Goal: Answer question/provide support: Share knowledge or assist other users

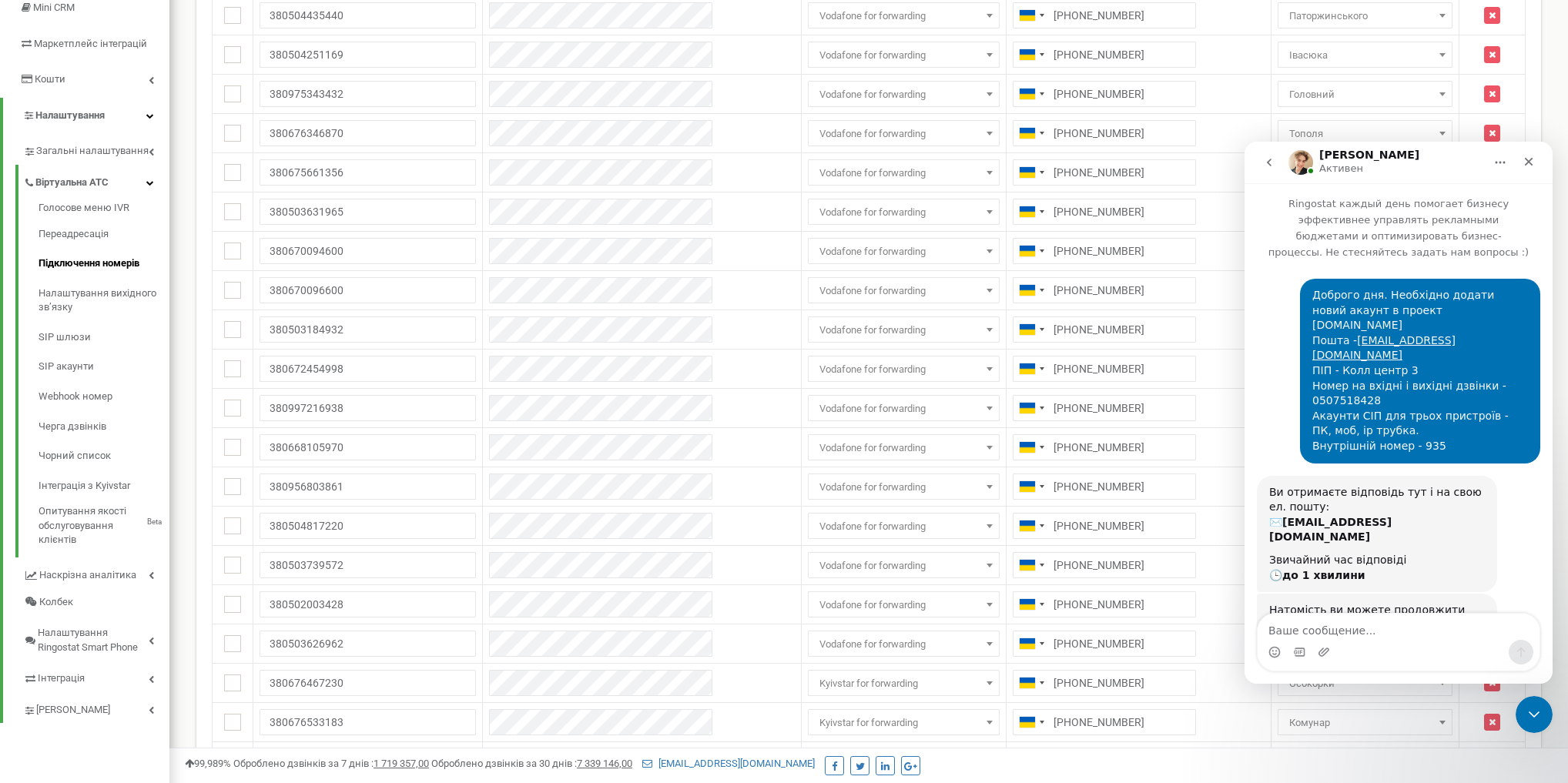
scroll to position [2, 0]
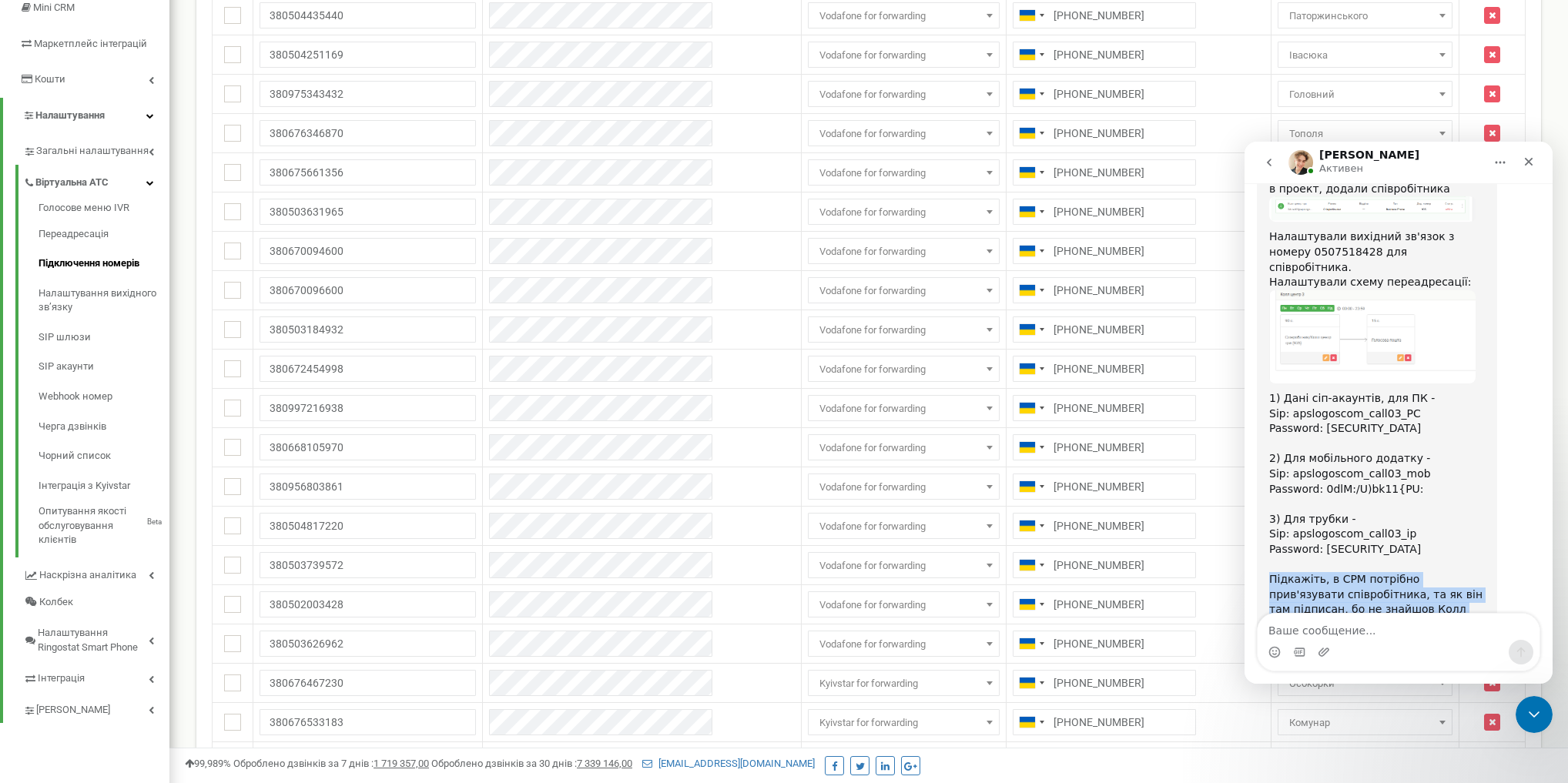
drag, startPoint x: 1271, startPoint y: 486, endPoint x: 1391, endPoint y: 523, distance: 125.6
click at [1391, 572] on div "Підкажіть, в СРМ потрібно прив'язувати співробітника, та як він там підписан, б…" at bounding box center [1376, 625] width 215 height 106
drag, startPoint x: 1349, startPoint y: 504, endPoint x: 1387, endPoint y: 516, distance: 39.8
click at [1389, 572] on div "Підкажіть, в СРМ потрібно прив'язувати співробітника, та як він там підписан, б…" at bounding box center [1376, 625] width 215 height 106
drag, startPoint x: 1353, startPoint y: 630, endPoint x: 1346, endPoint y: 614, distance: 17.5
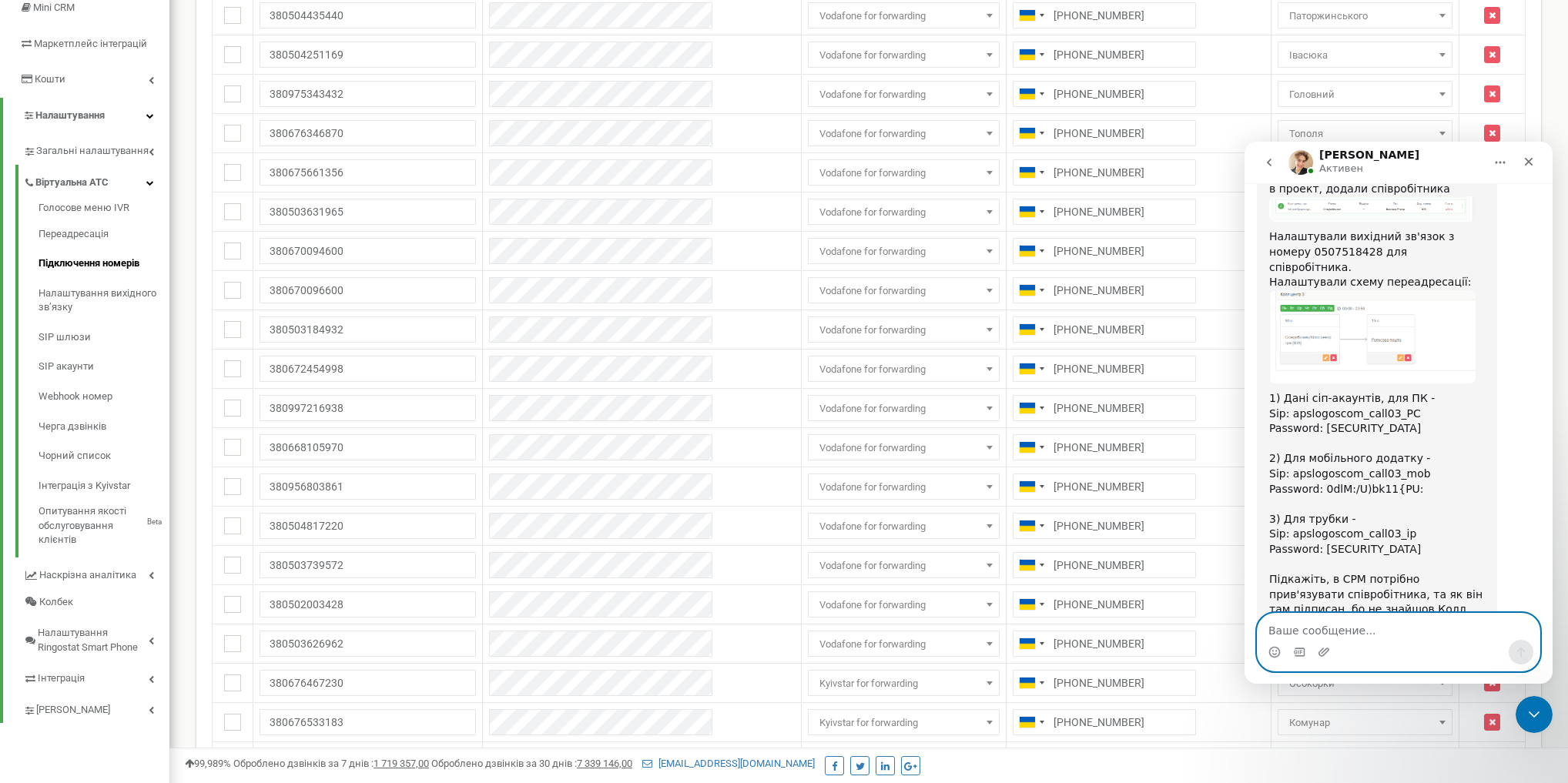
click at [1353, 629] on textarea "Ваше сообщение..." at bounding box center [1398, 626] width 281 height 26
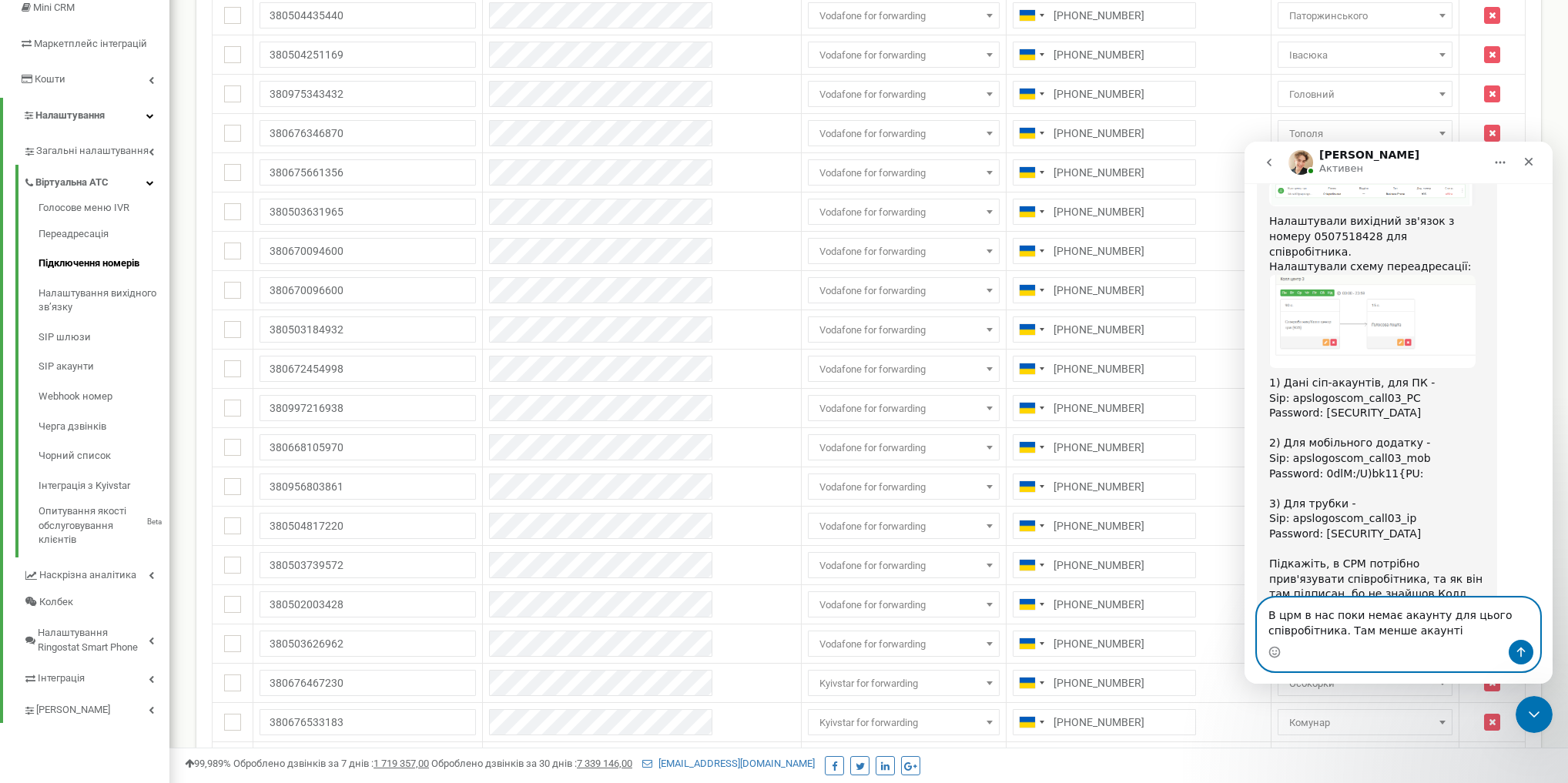
type textarea "В црм в нас поки немає акаунту для цього співробітника. Там менше акаунтів"
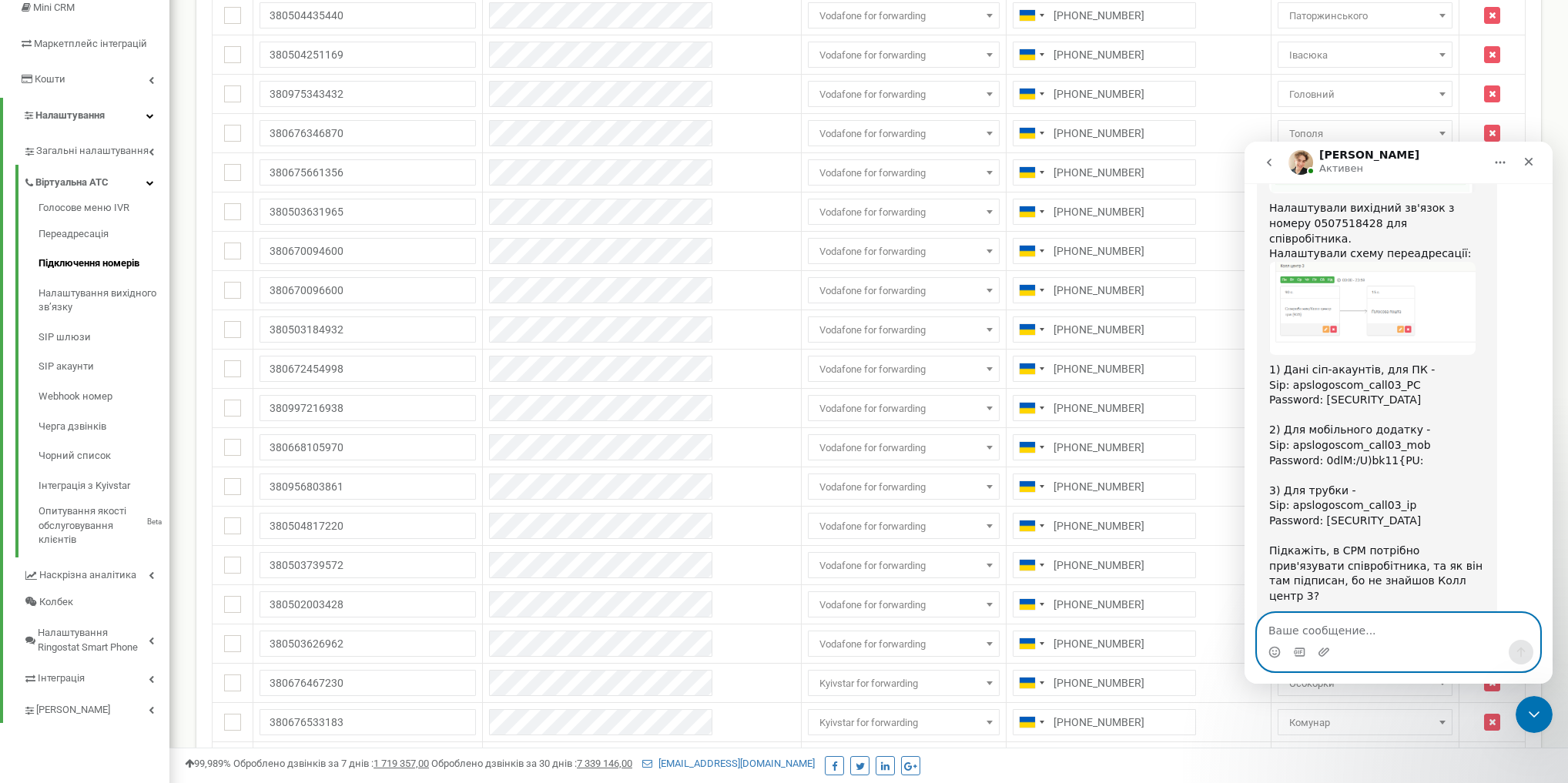
scroll to position [924, 0]
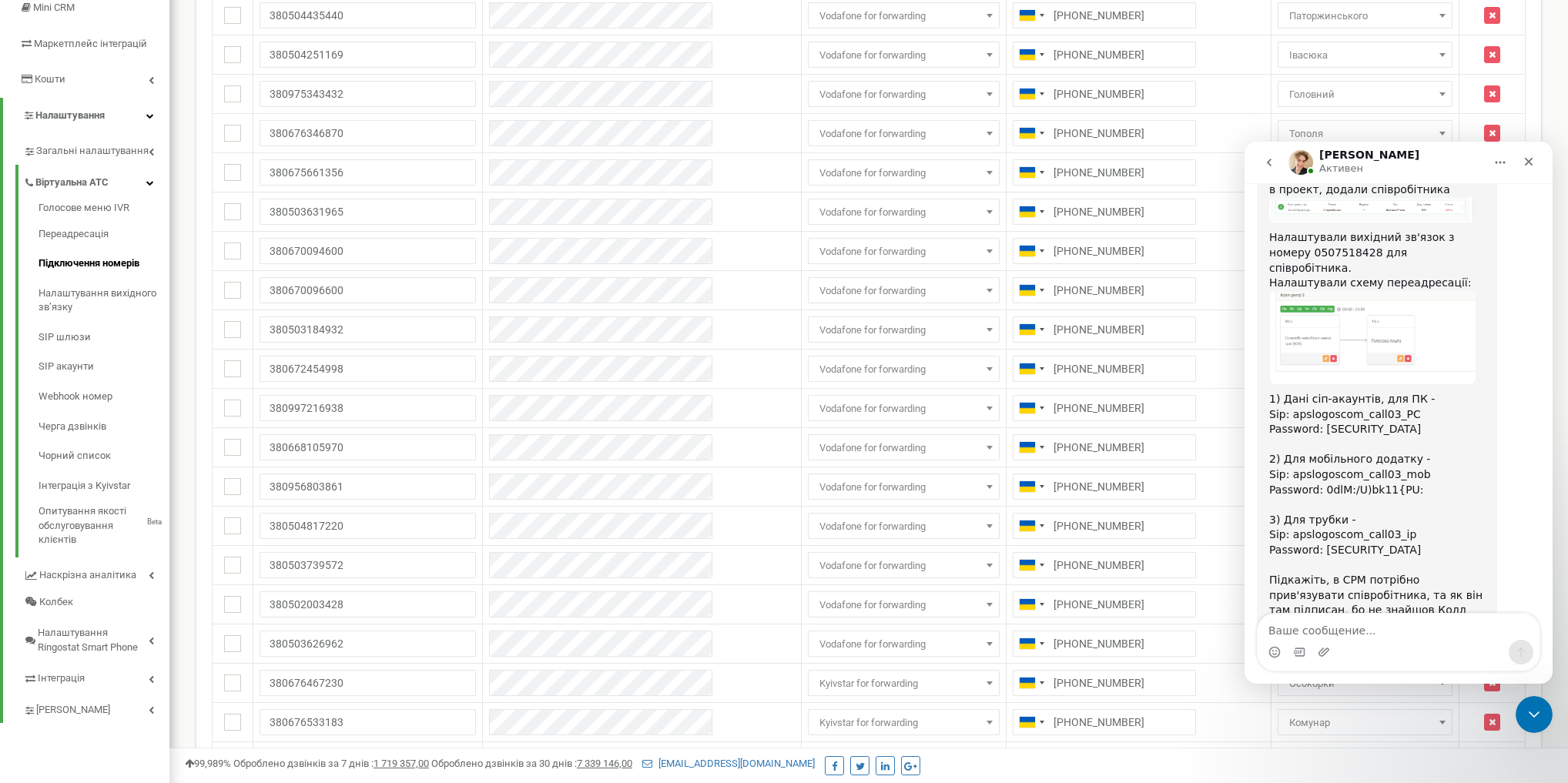
drag, startPoint x: 1270, startPoint y: 309, endPoint x: 1431, endPoint y: 457, distance: 218.7
click at [1431, 457] on div "Дякую за очікування, додали номер в проект, додали співробітника Налаштували ви…" at bounding box center [1376, 423] width 215 height 512
copy div "1) Дані сіп-акаунтів, для ПК - Sip: apslogoscom_call03_PC Password: *5stiB`t=Uh…"
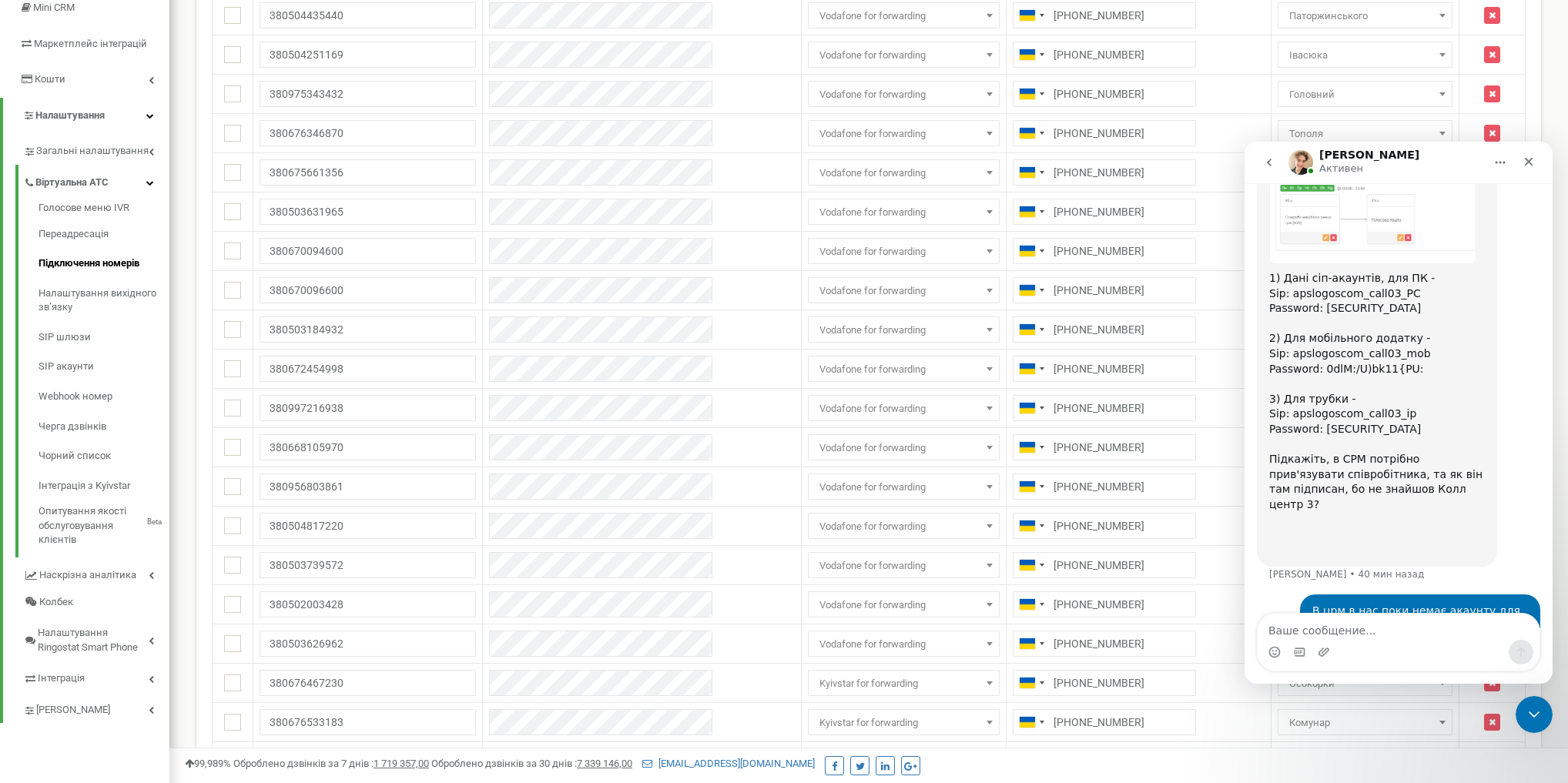
scroll to position [1078, 0]
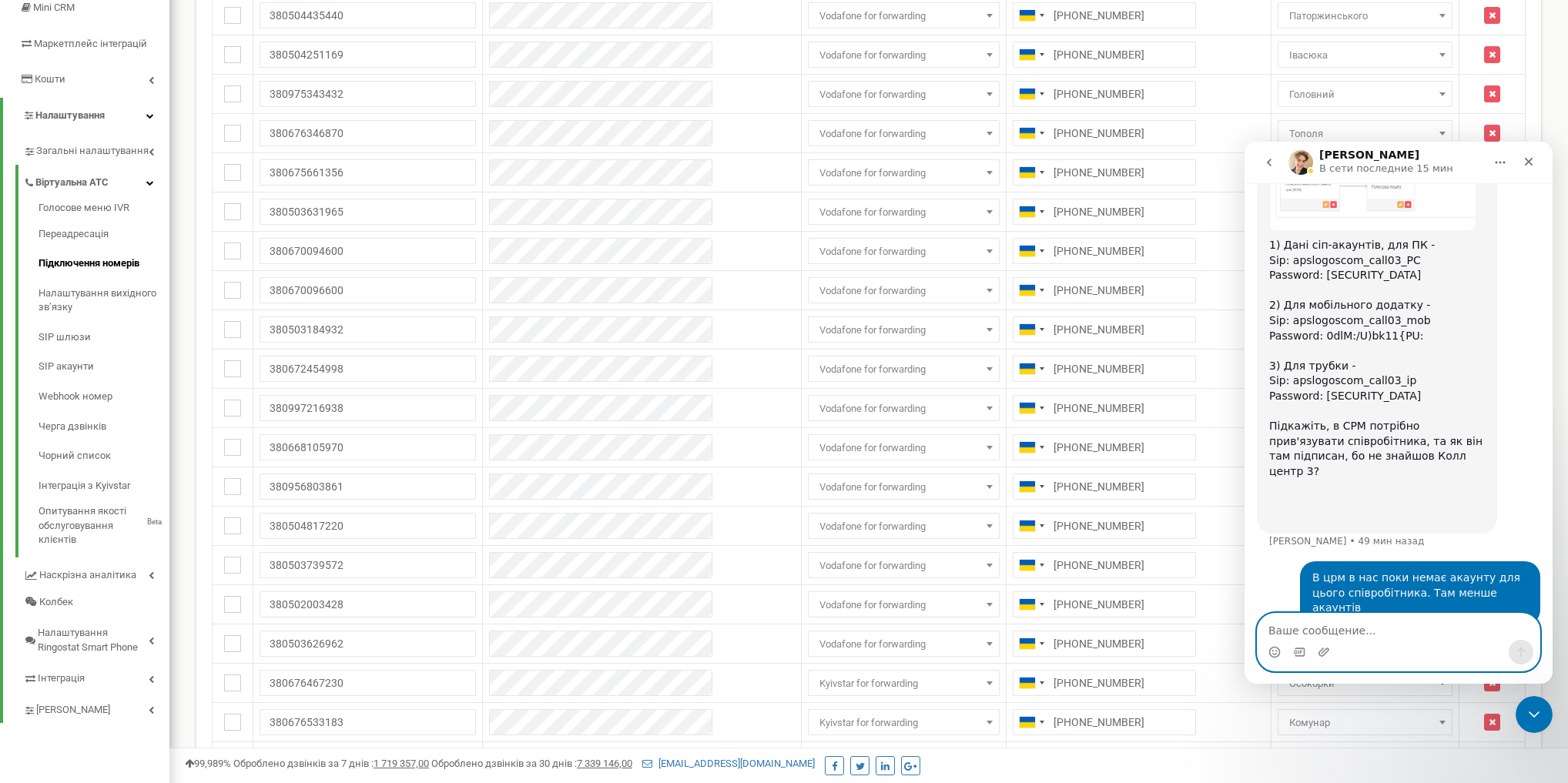
click at [1301, 618] on textarea "Ваше сообщение..." at bounding box center [1398, 626] width 281 height 26
type textarea "Це питання можна закривати!"
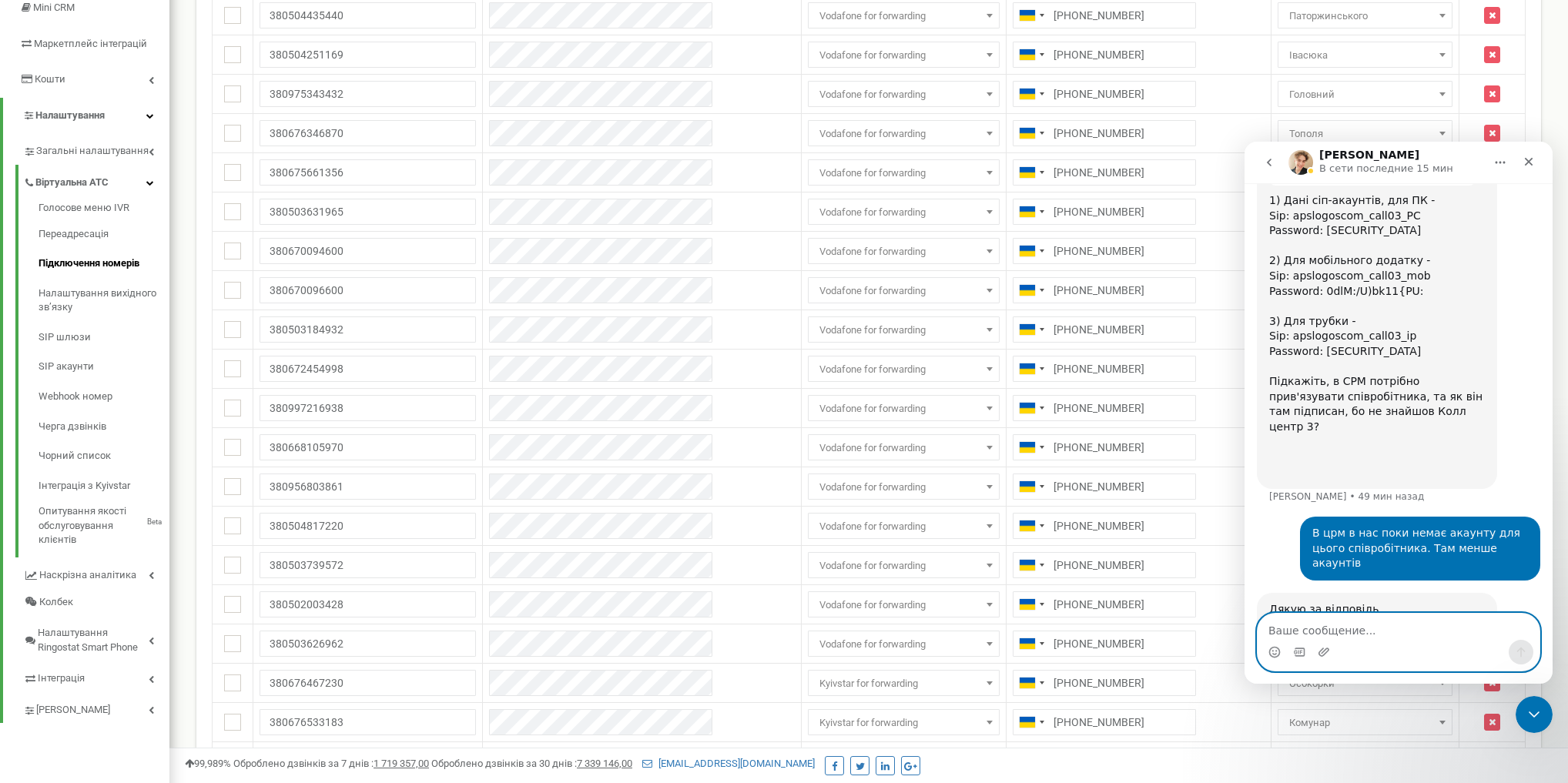
scroll to position [1124, 0]
type textarea "Дякую"
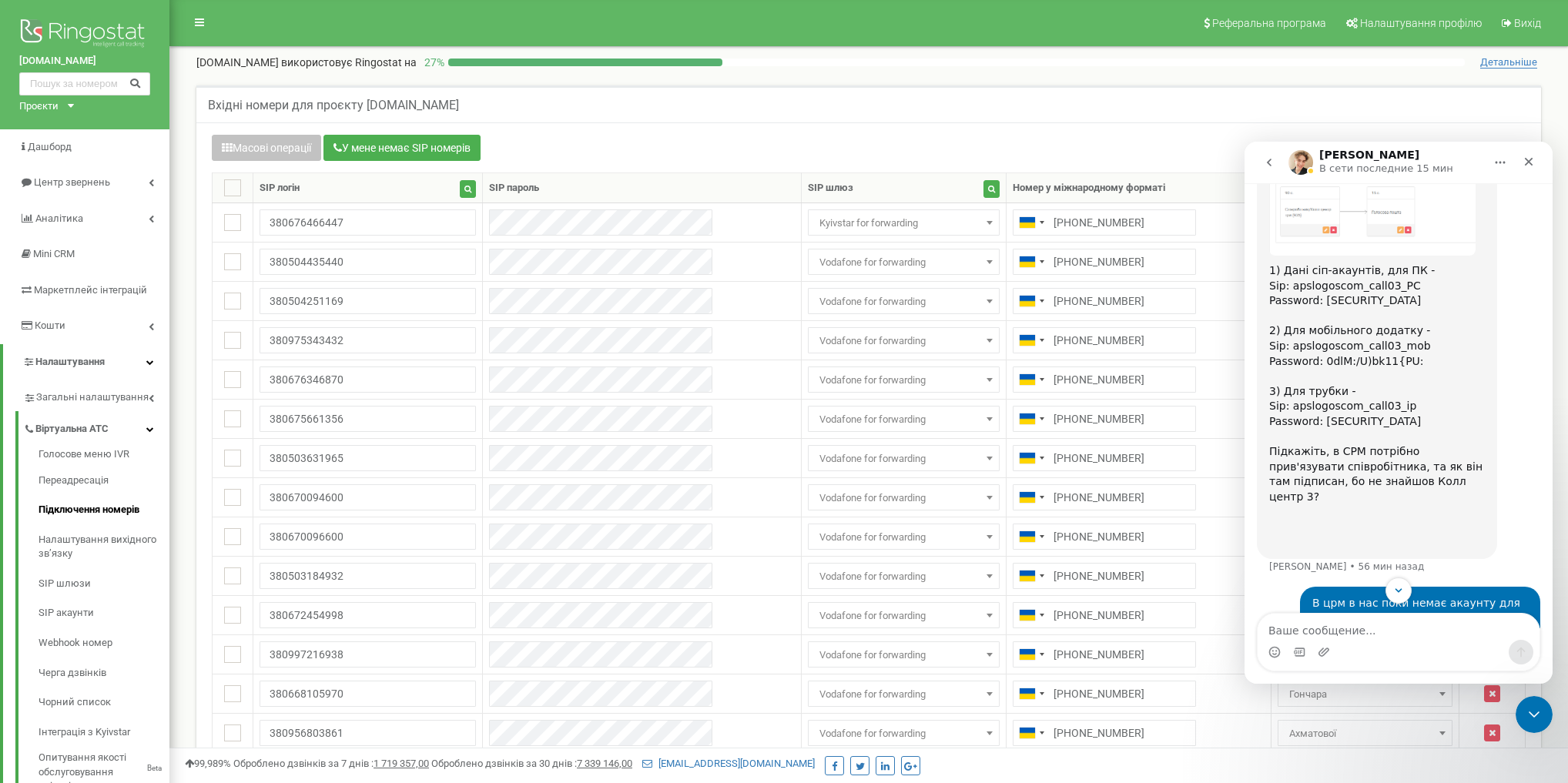
scroll to position [1035, 0]
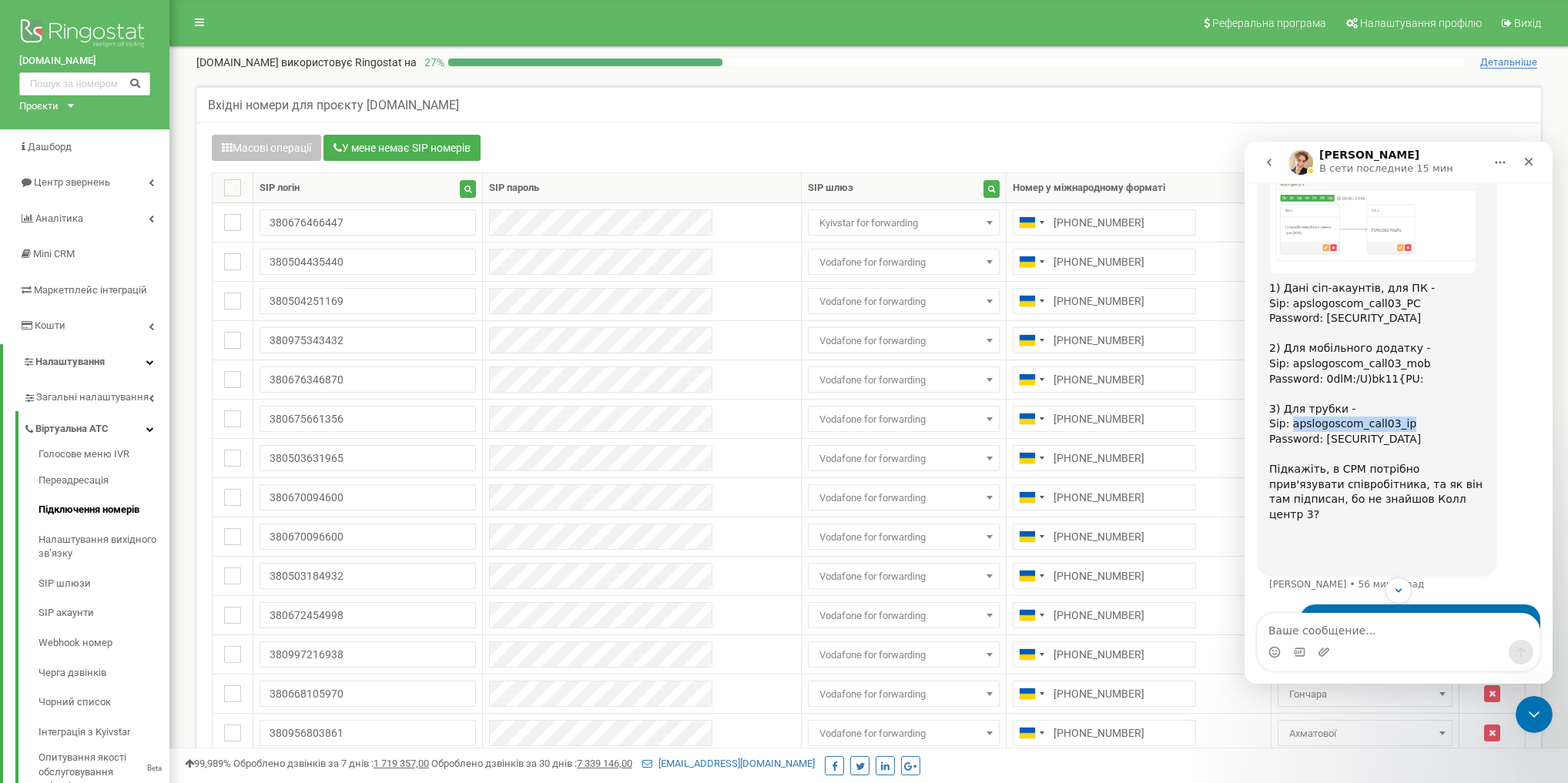
drag, startPoint x: 1290, startPoint y: 334, endPoint x: 1399, endPoint y: 335, distance: 109.0
click at [1399, 372] on div "Password: 0dlM:/U)bk11{PU: ​ 3) Для трубки - Sip: apslogoscom_call03_ip" at bounding box center [1376, 402] width 215 height 60
copy div "apslogoscom_call03_ip"
drag, startPoint x: 1406, startPoint y: 349, endPoint x: 1319, endPoint y: 349, distance: 87.0
click at [1319, 432] on div "Password: (t5$B9f9B]rwGfnk ​" at bounding box center [1376, 447] width 215 height 30
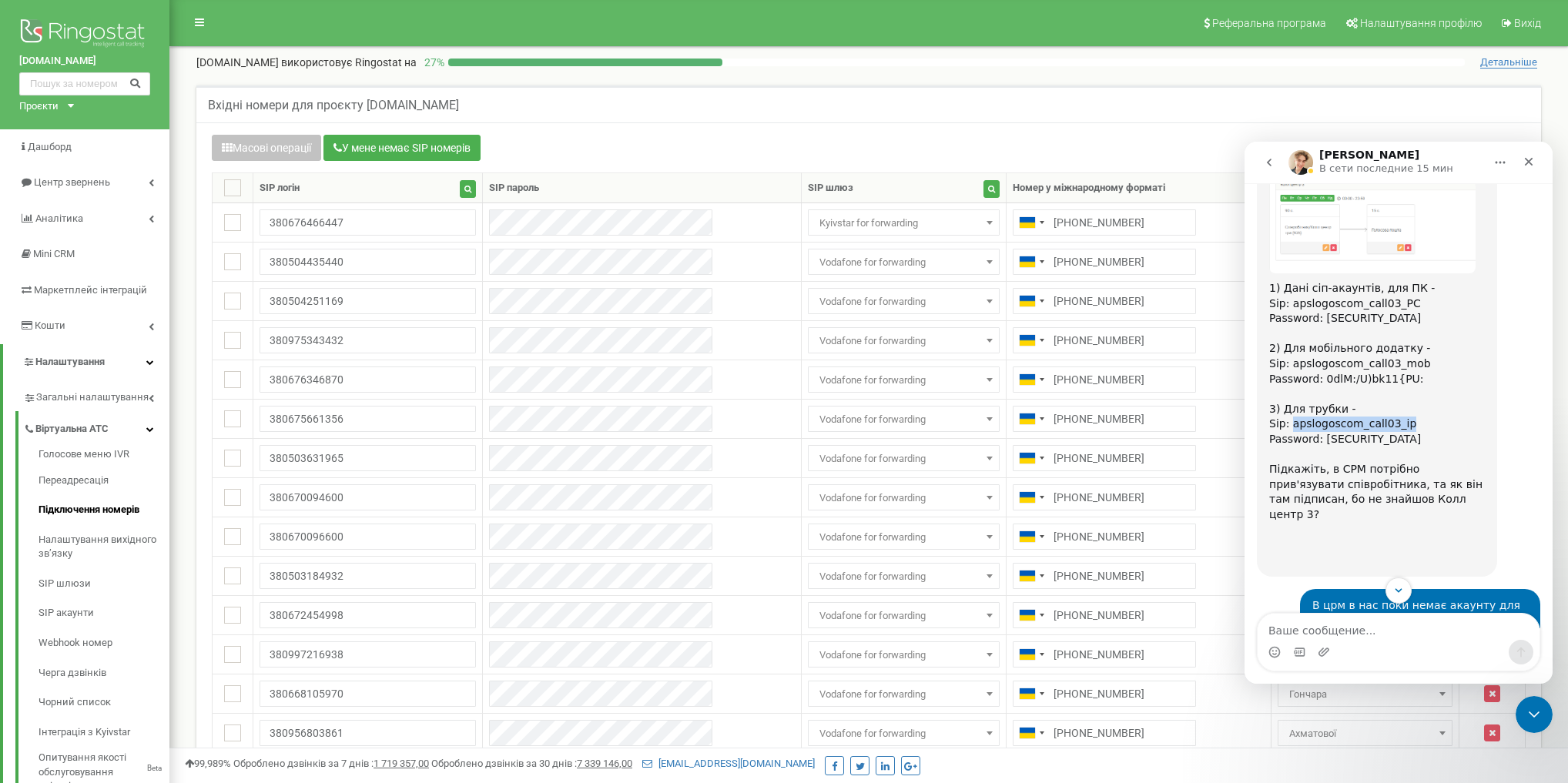
copy div "(t5$B9f9B]rwGfnk"
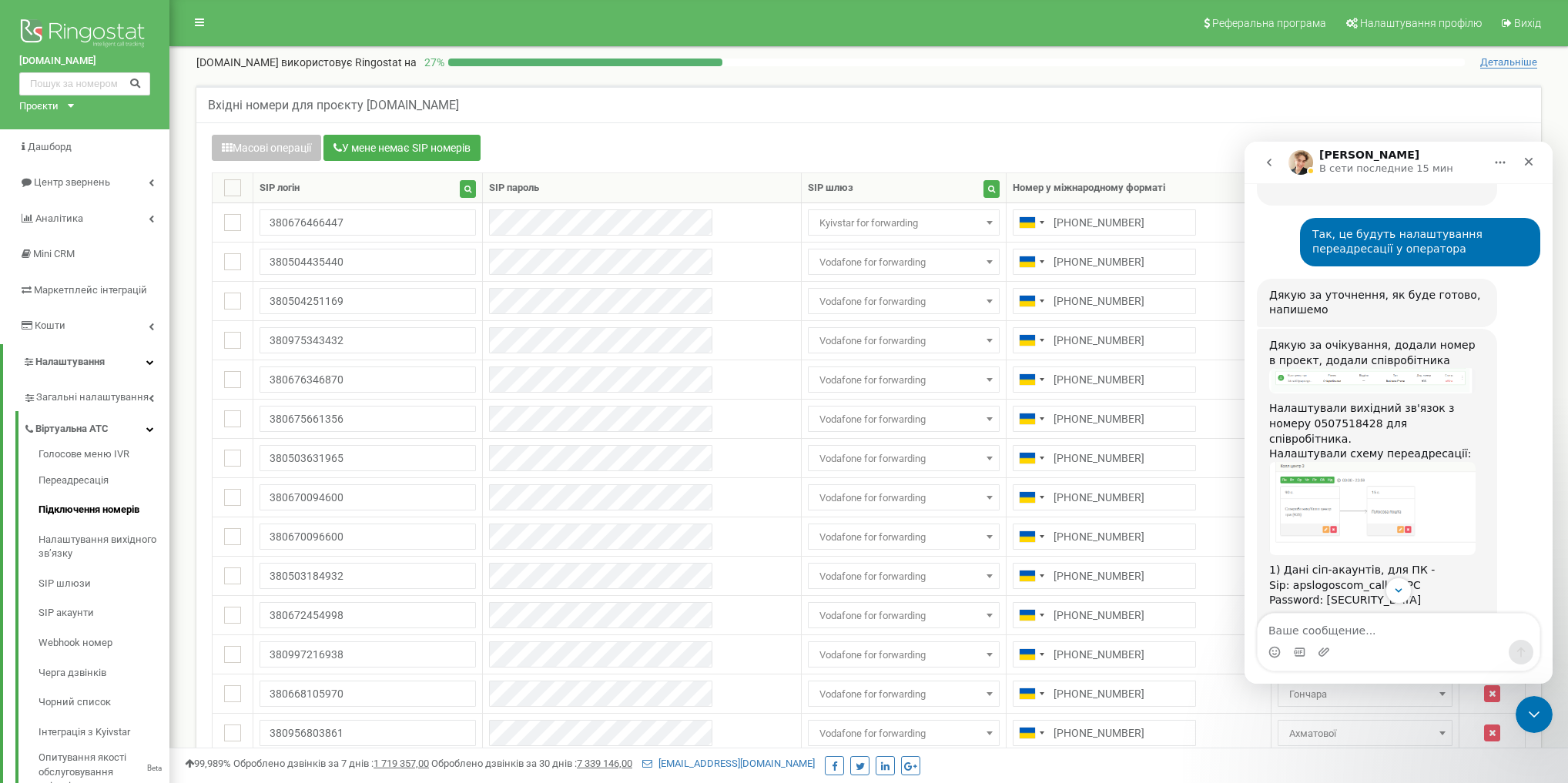
scroll to position [727, 0]
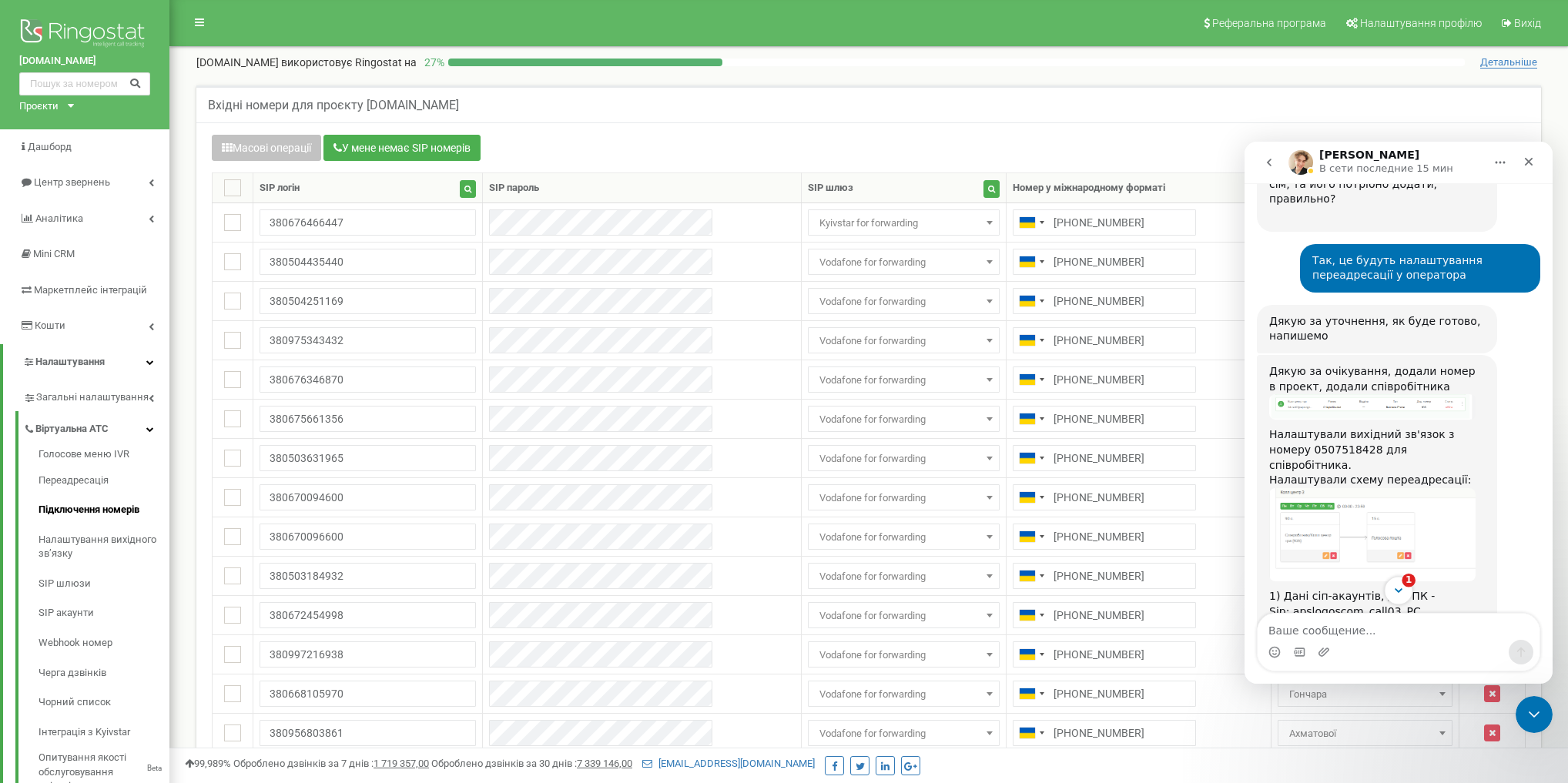
click at [1392, 587] on icon "Scroll to bottom" at bounding box center [1399, 591] width 14 height 14
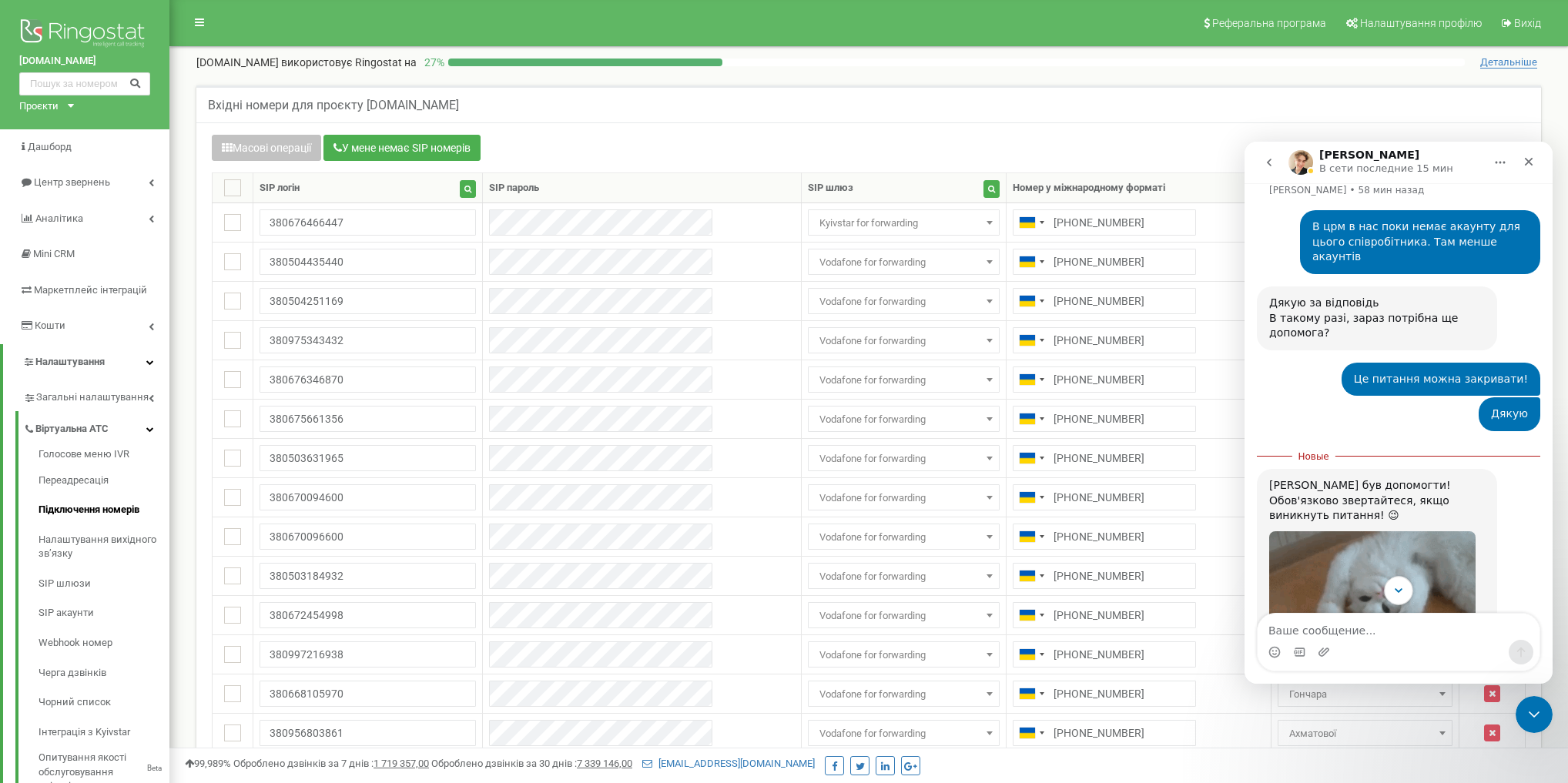
scroll to position [1445, 0]
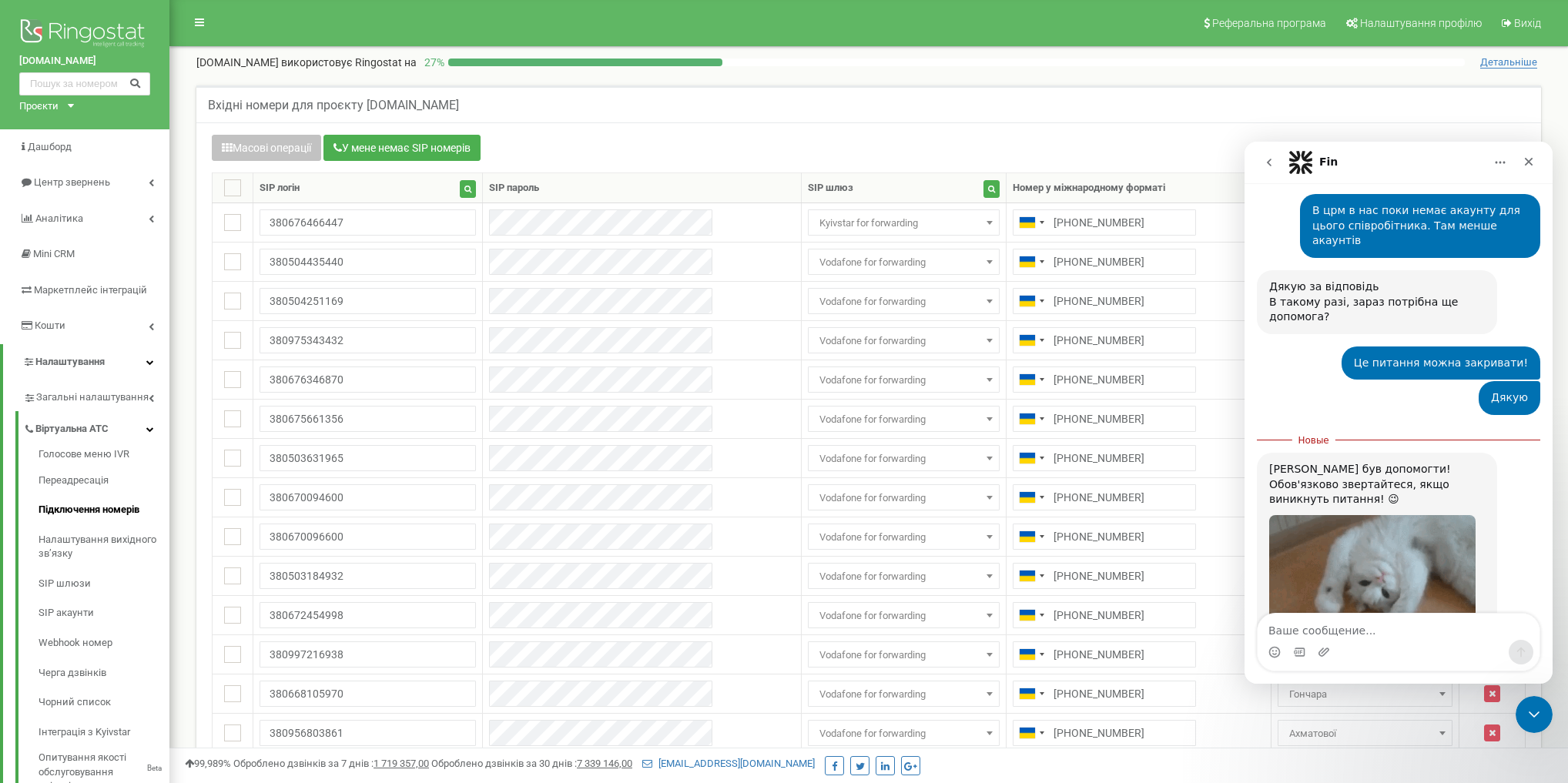
click at [1266, 170] on button "go back" at bounding box center [1268, 162] width 29 height 29
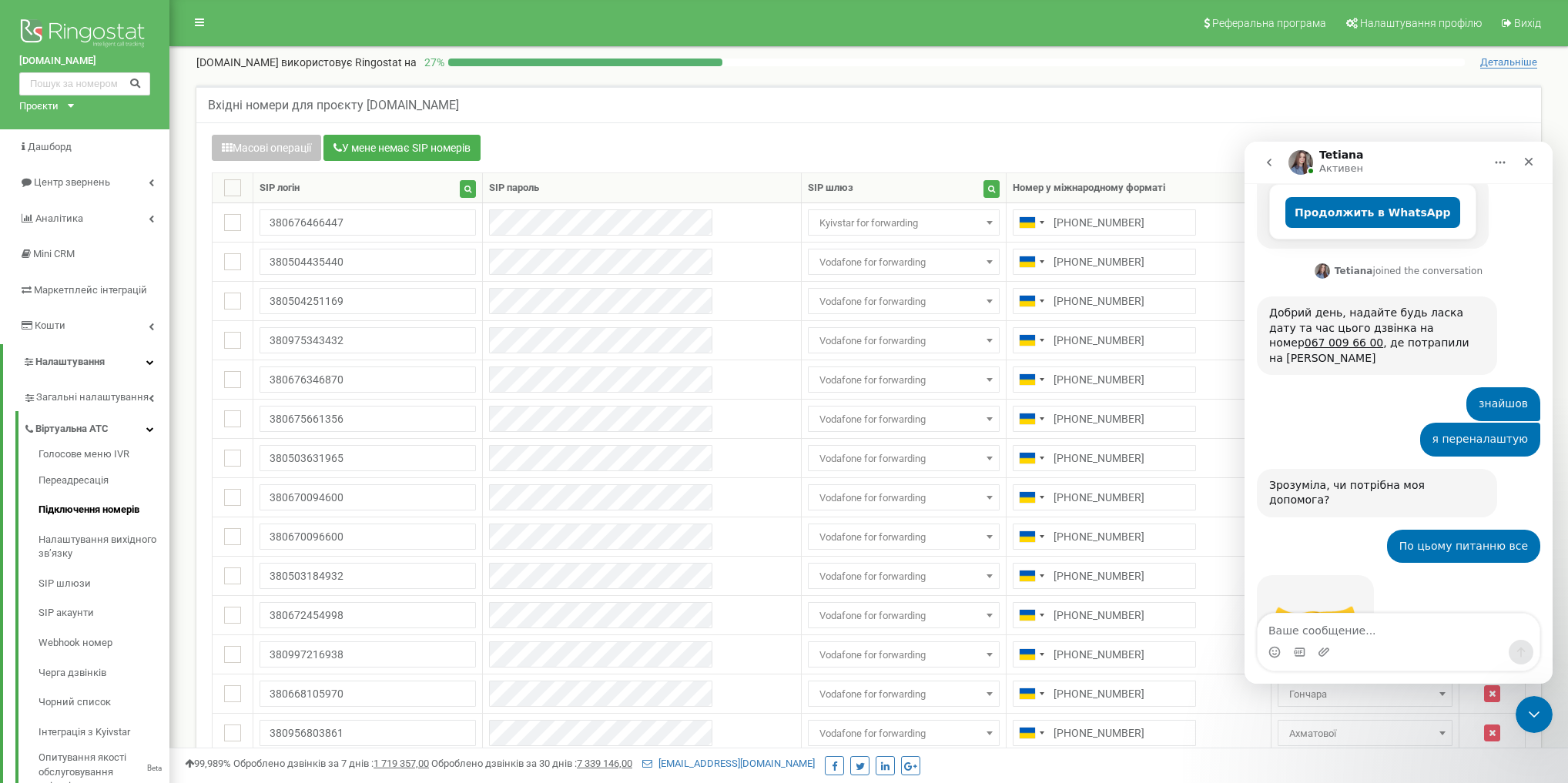
scroll to position [443, 0]
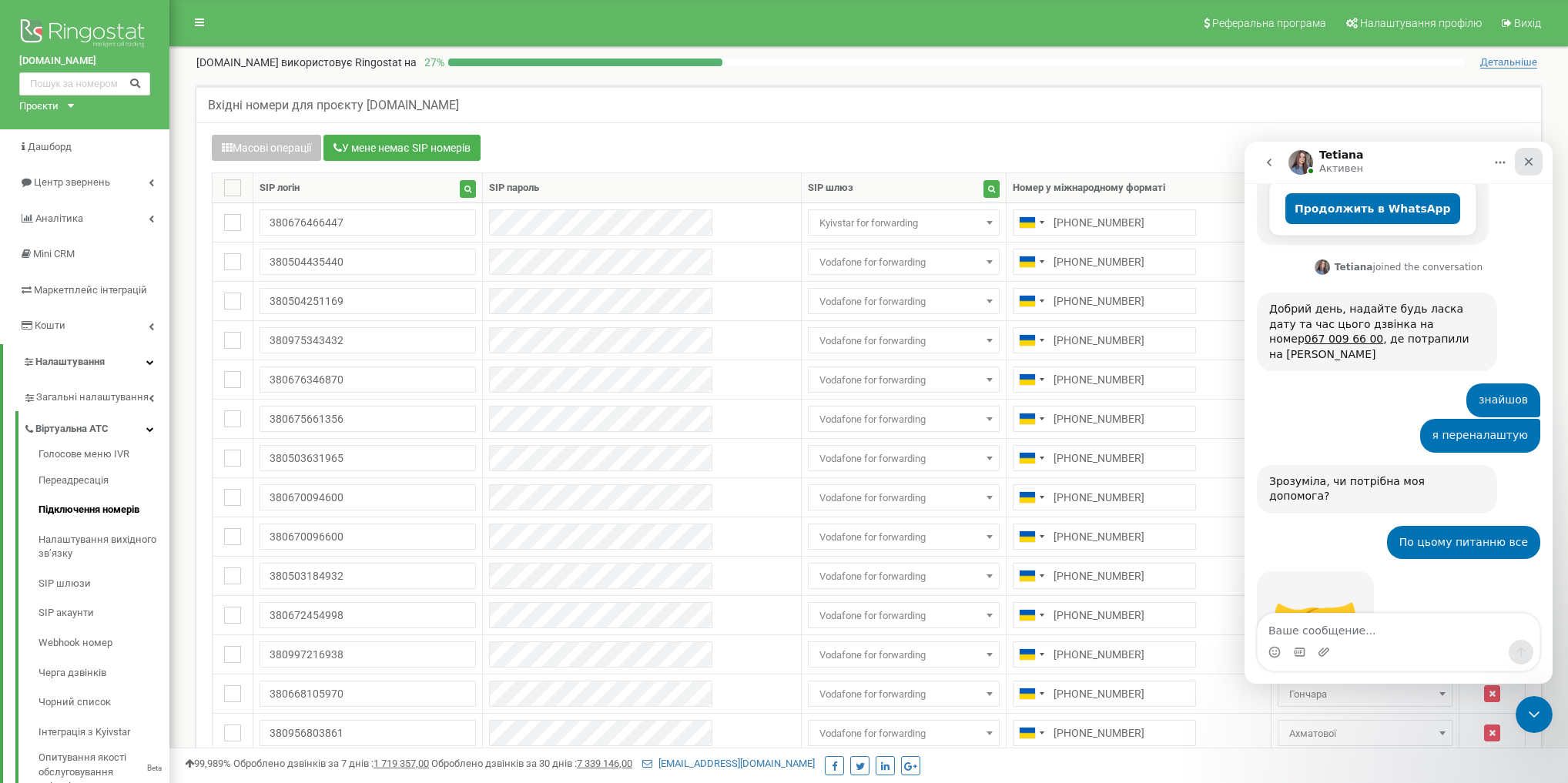
click at [1528, 165] on icon "Закрыть" at bounding box center [1529, 162] width 13 height 13
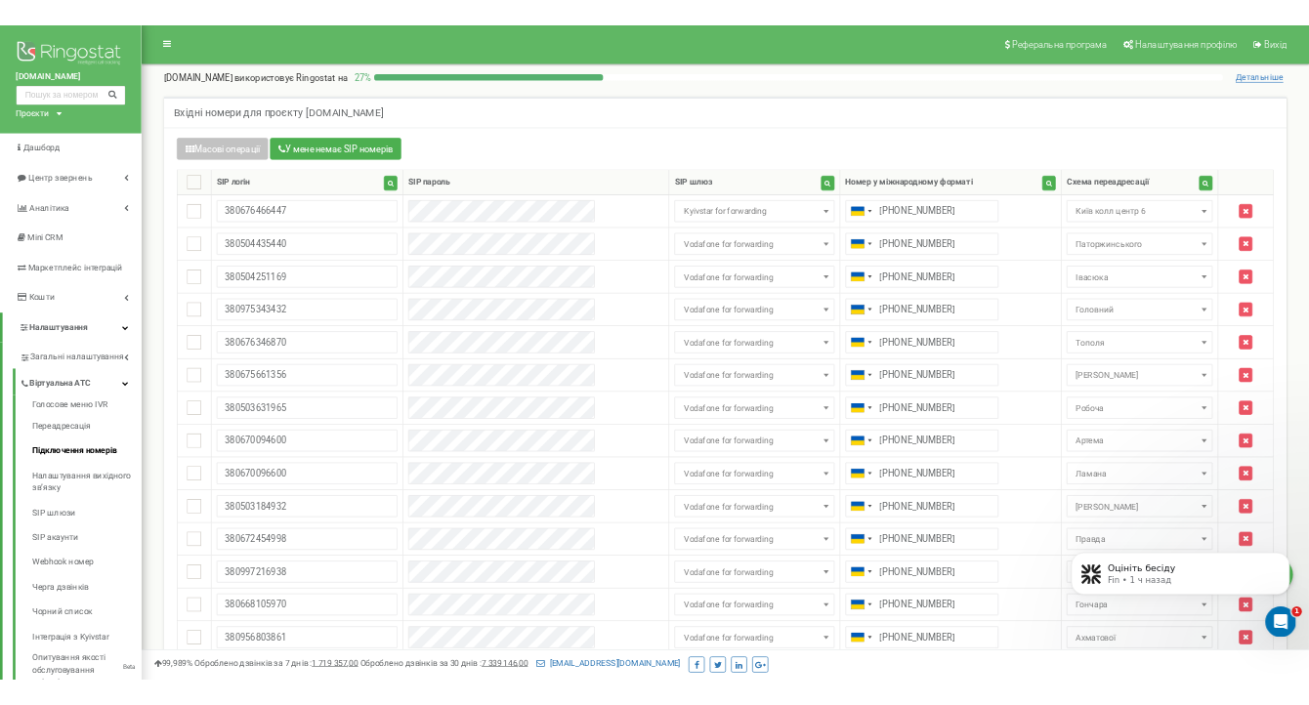
scroll to position [0, 0]
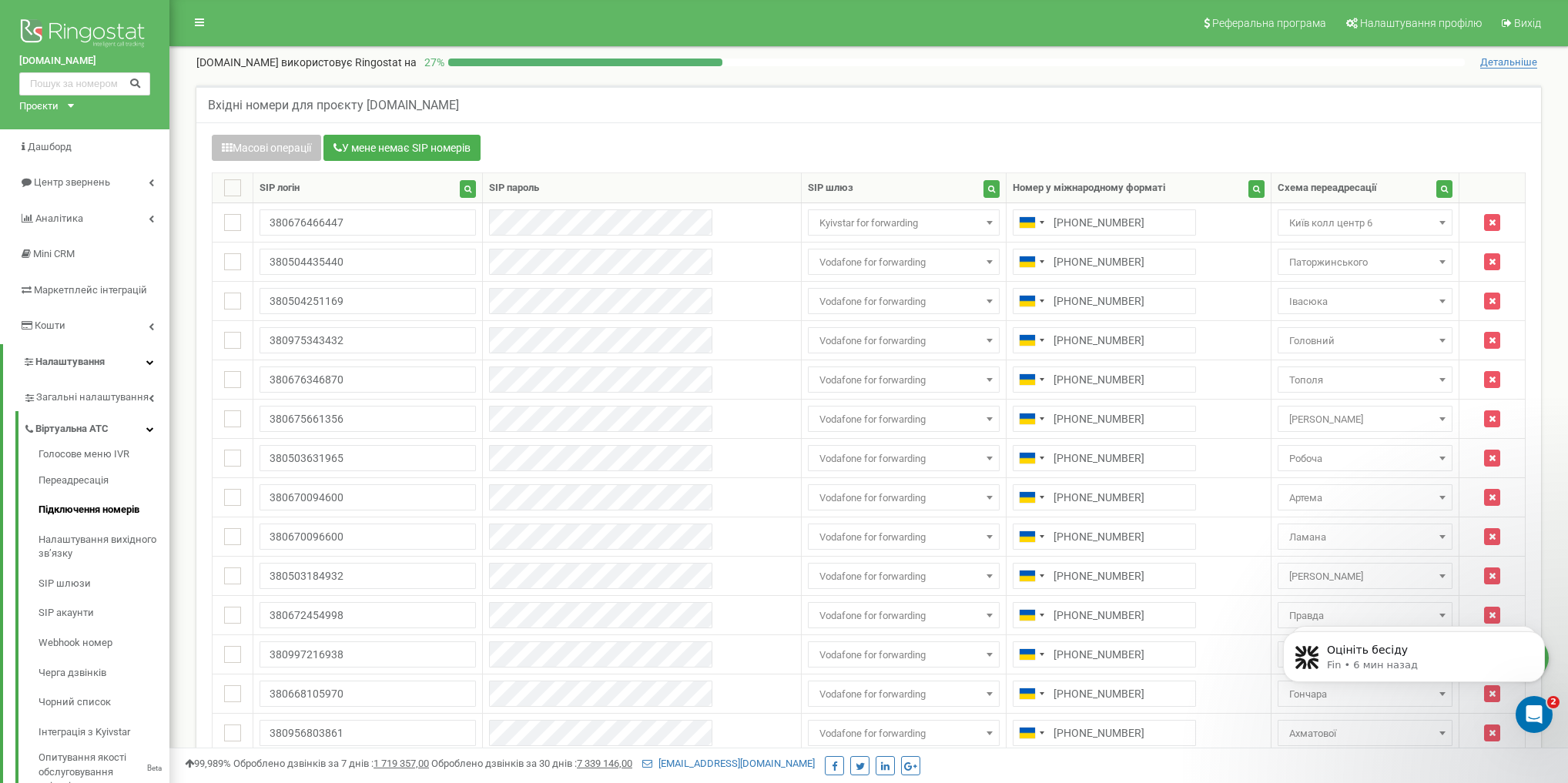
drag, startPoint x: 832, startPoint y: 102, endPoint x: 1892, endPoint y: 123, distance: 1060.2
click at [1567, 123] on html at bounding box center [784, 675] width 1568 height 1350
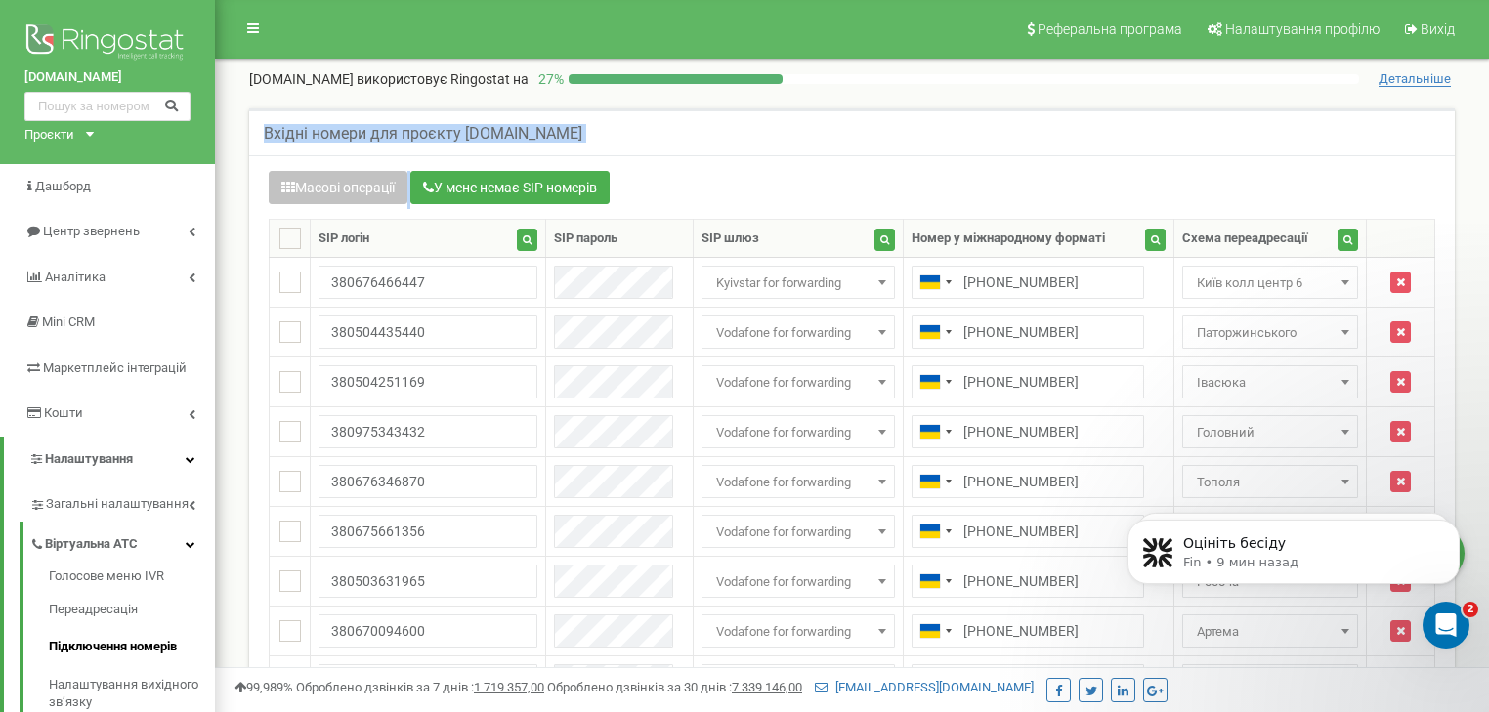
scroll to position [683, 0]
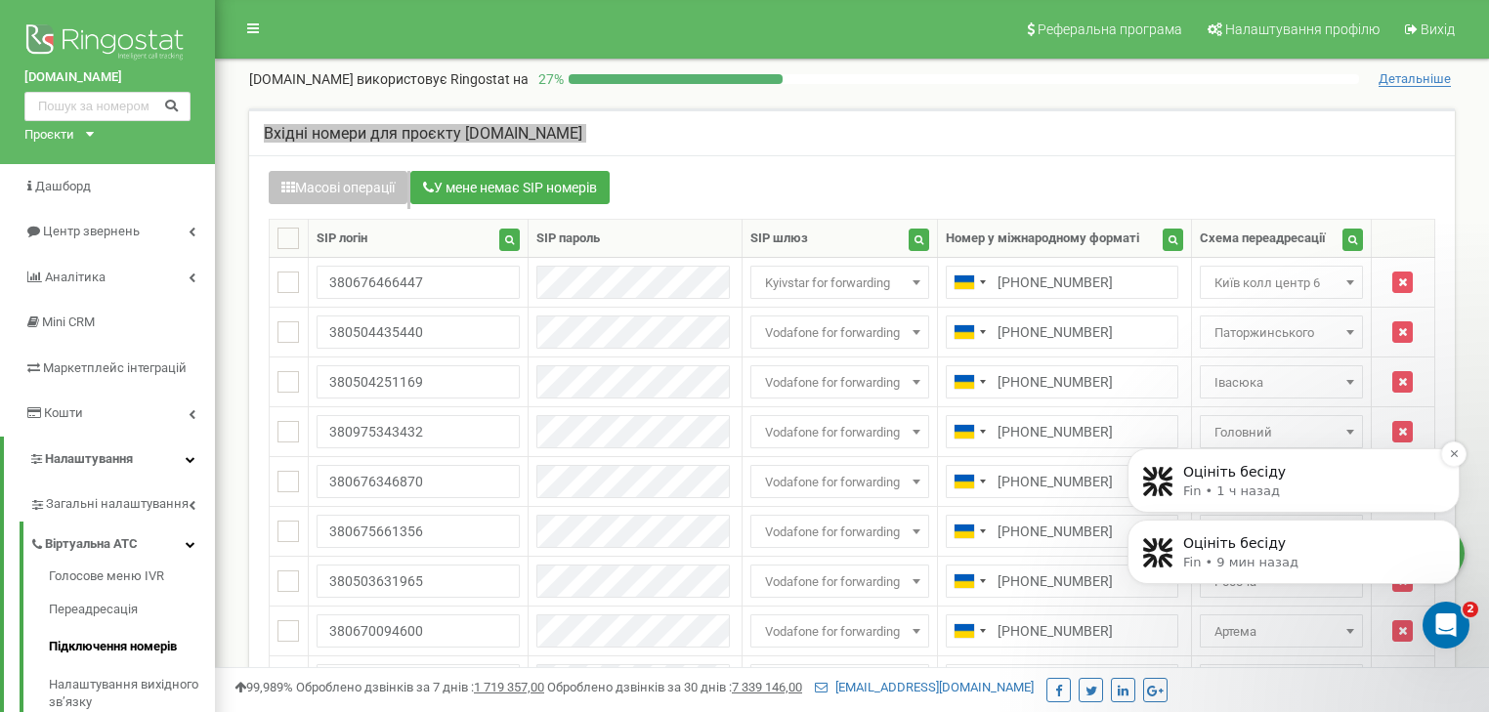
click at [1260, 483] on p "Fin • 1 ч назад" at bounding box center [1309, 492] width 252 height 18
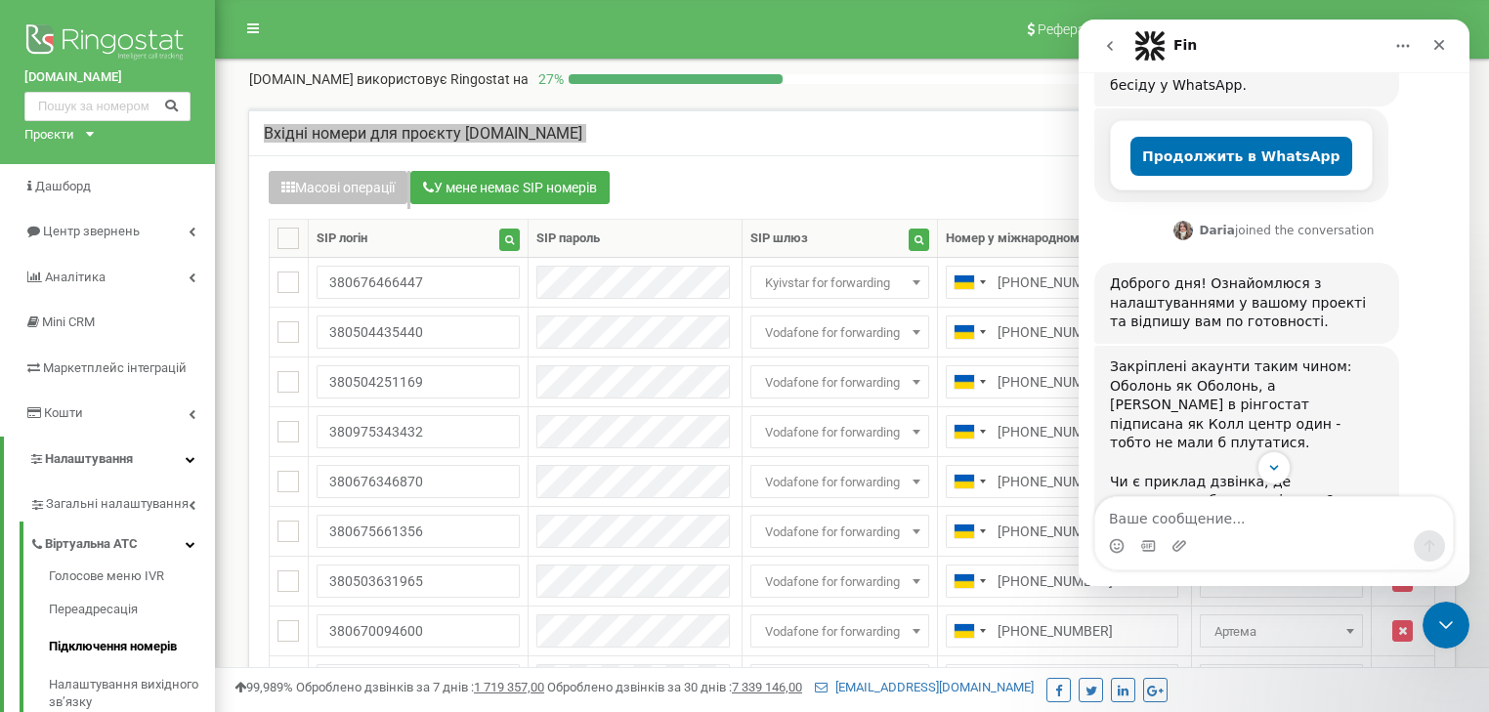
scroll to position [2, 0]
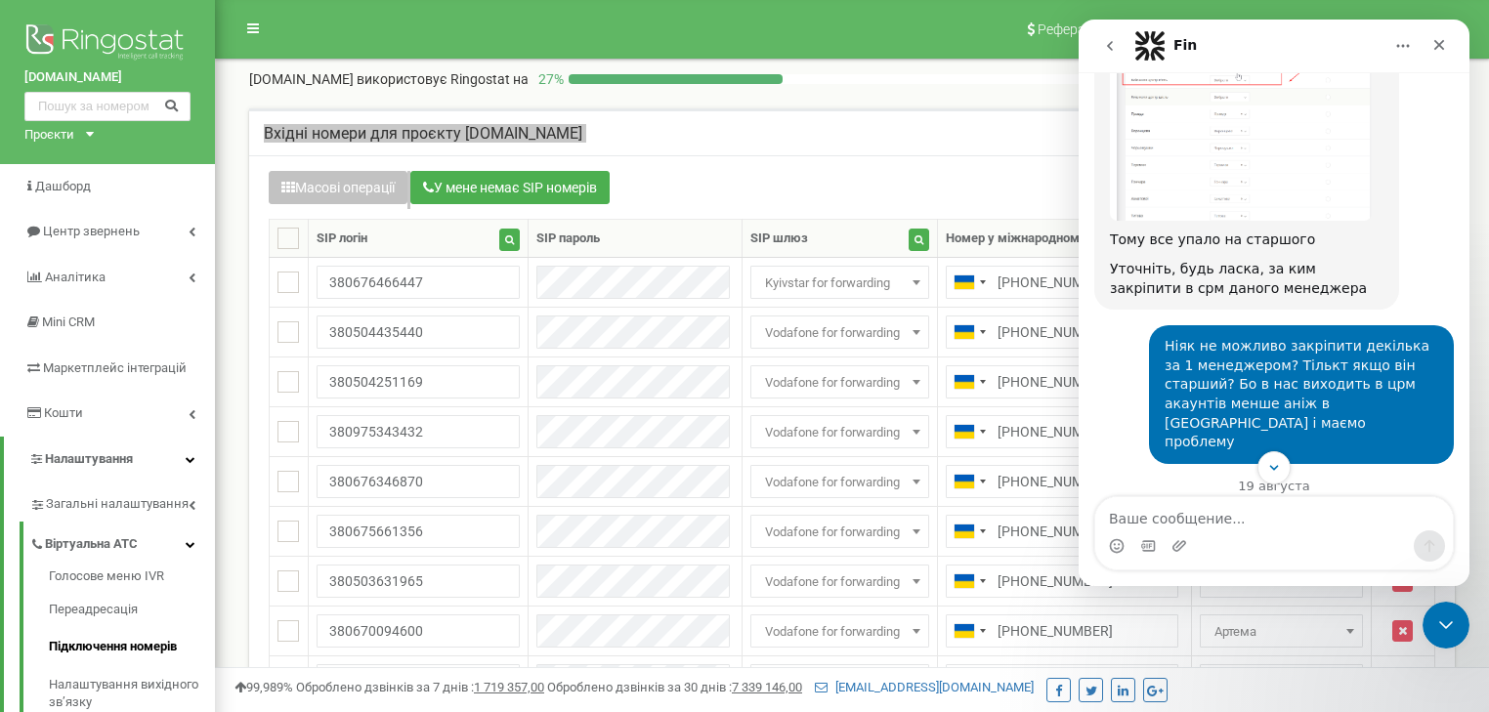
click at [1105, 49] on icon "go back" at bounding box center [1110, 46] width 16 height 16
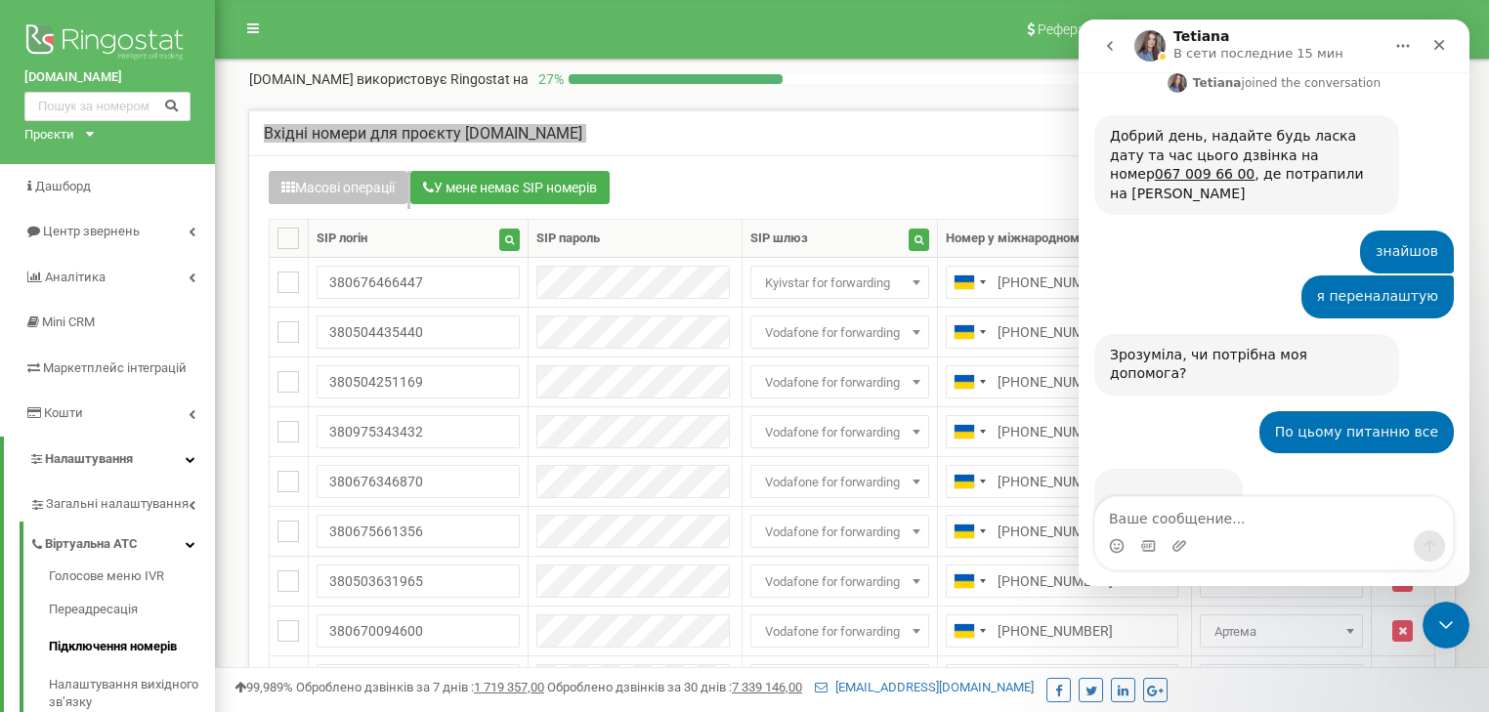
scroll to position [683, 0]
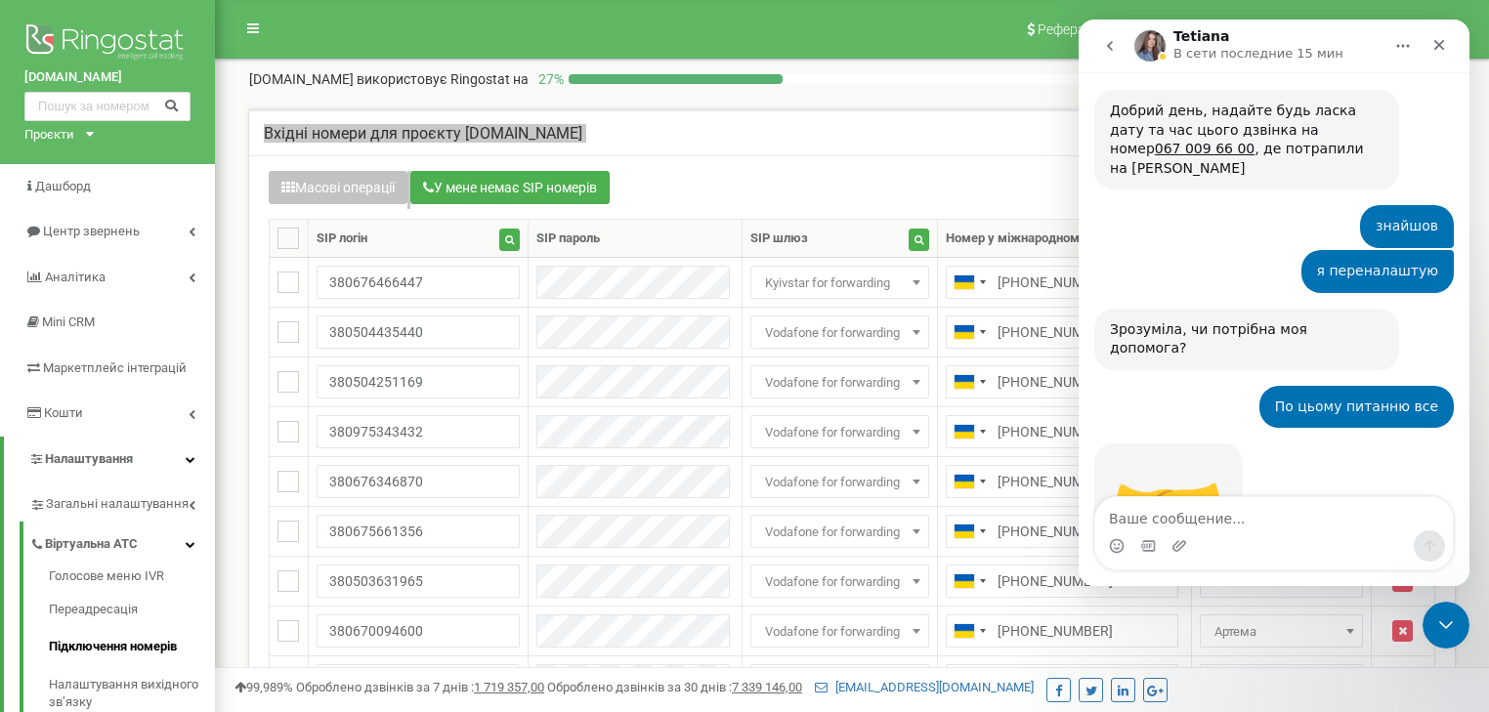
click at [1111, 47] on icon "go back" at bounding box center [1110, 46] width 16 height 16
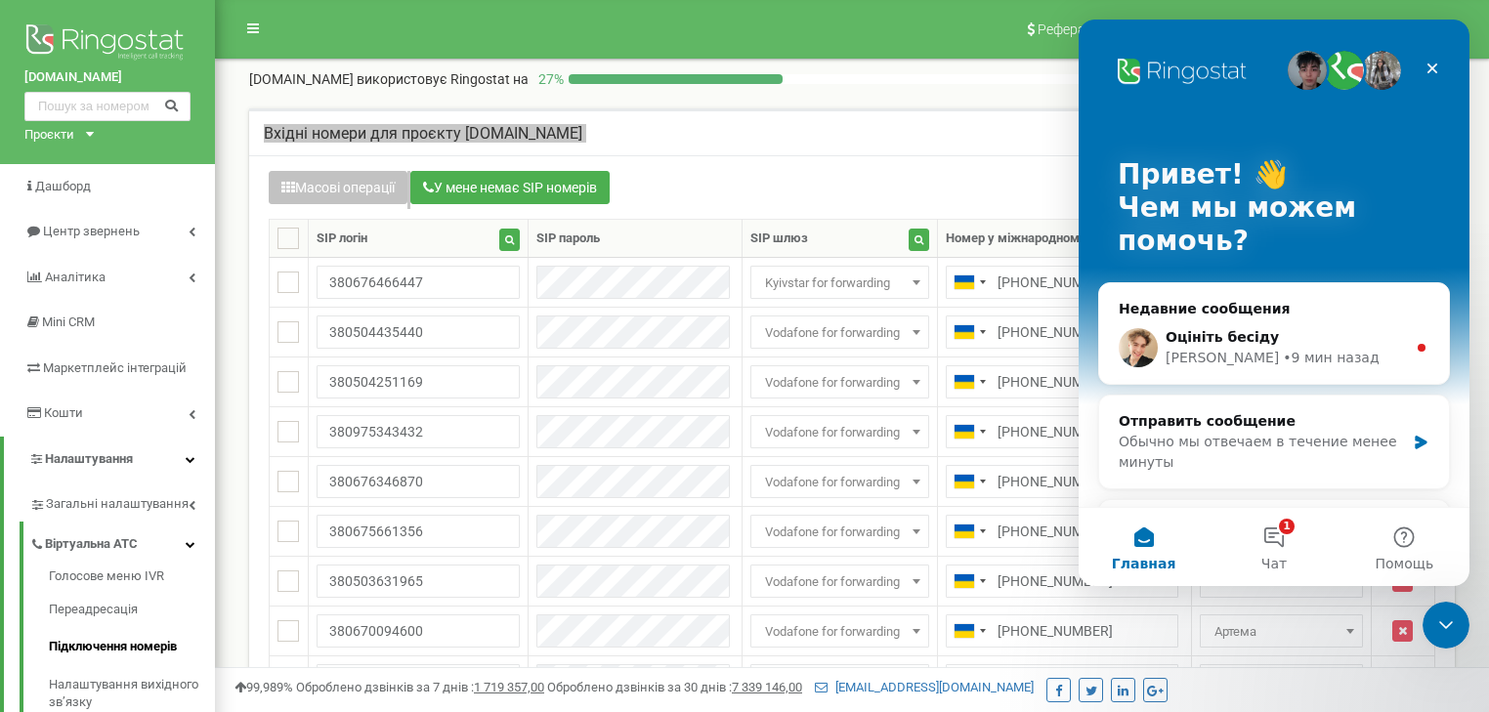
scroll to position [0, 0]
click at [1211, 348] on div "Volodymyr" at bounding box center [1221, 358] width 113 height 21
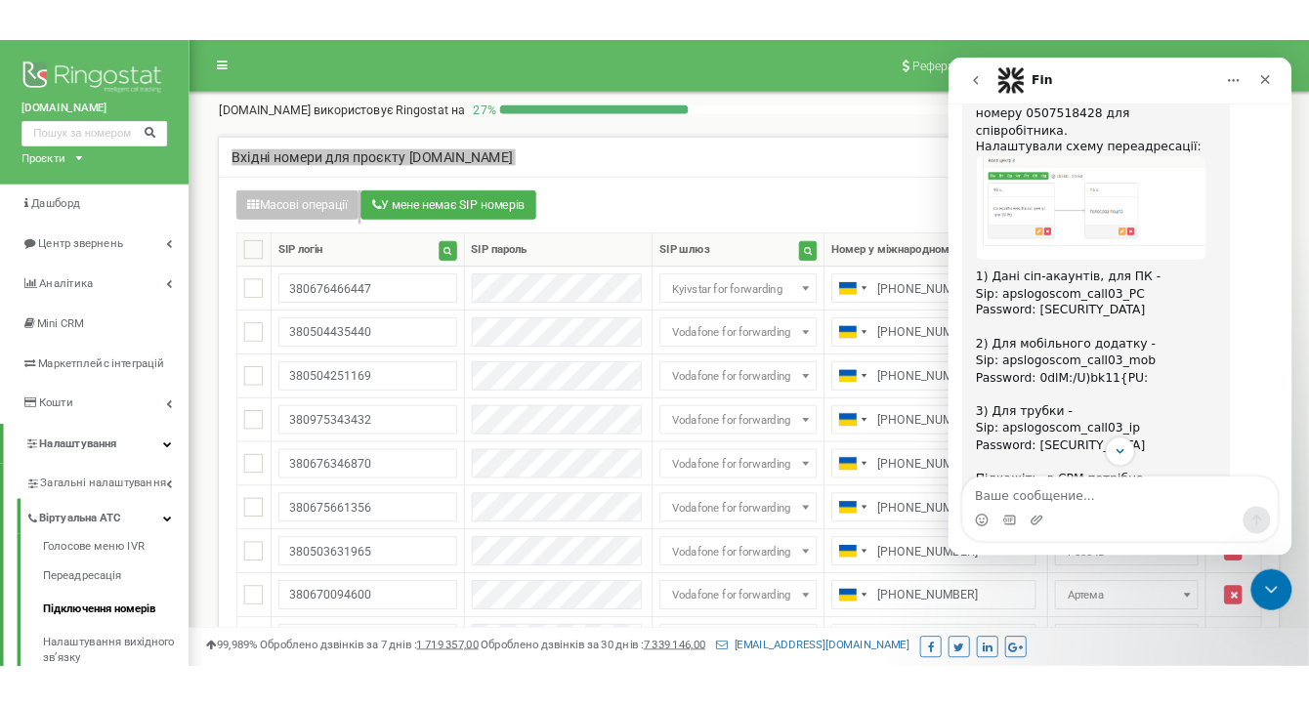
scroll to position [1171, 0]
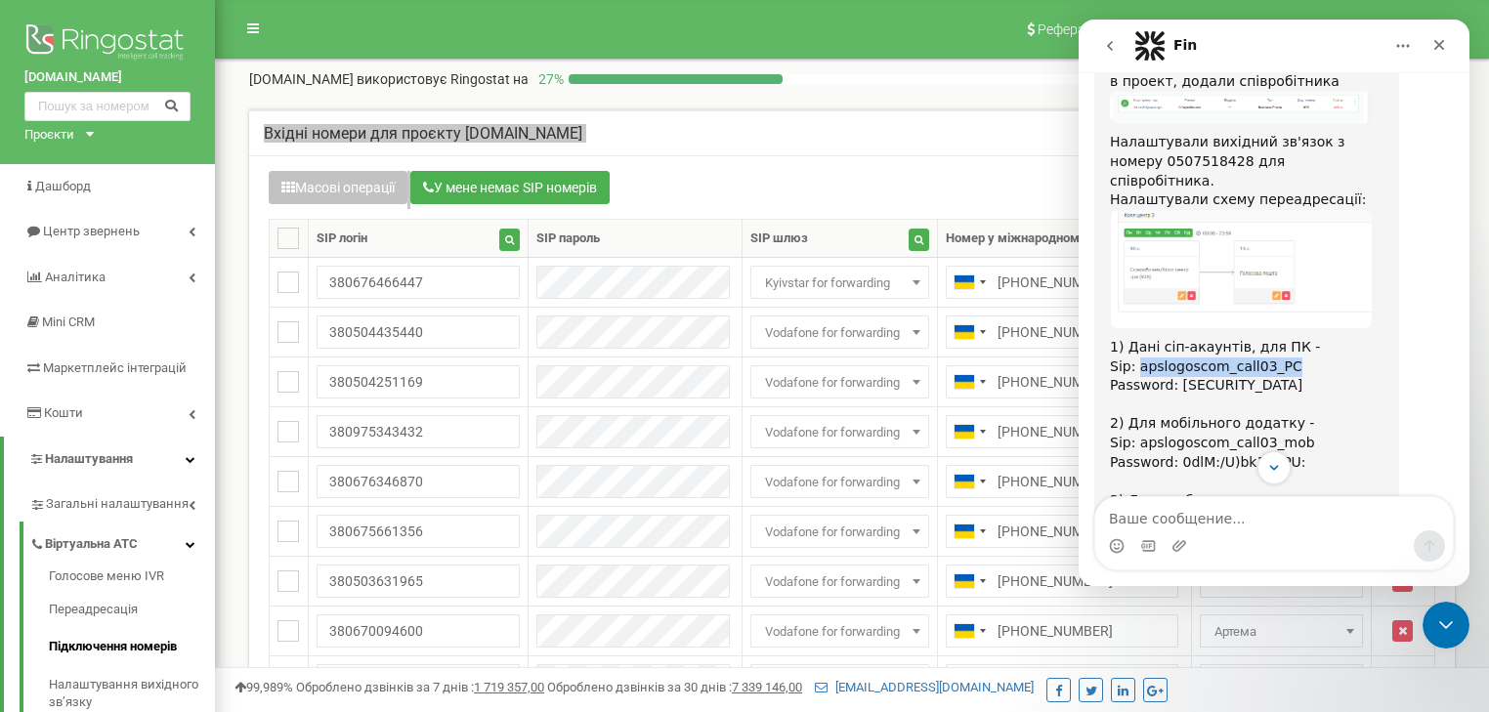
drag, startPoint x: 1135, startPoint y: 250, endPoint x: 1273, endPoint y: 246, distance: 137.8
click at [1273, 338] on div "1) Дані сіп-акаунтів, для ПК - Sip: apslogoscom_call03_PC" at bounding box center [1246, 357] width 273 height 38
copy div "apslogoscom_call03_PC"
drag, startPoint x: 1260, startPoint y: 271, endPoint x: 1173, endPoint y: 269, distance: 87.0
click at [1173, 376] on div "Password: *5stiB`t=Uh#vs]O ​ 2) Для мобільного додатку - Sip: apslogoscom_call0…" at bounding box center [1246, 414] width 273 height 76
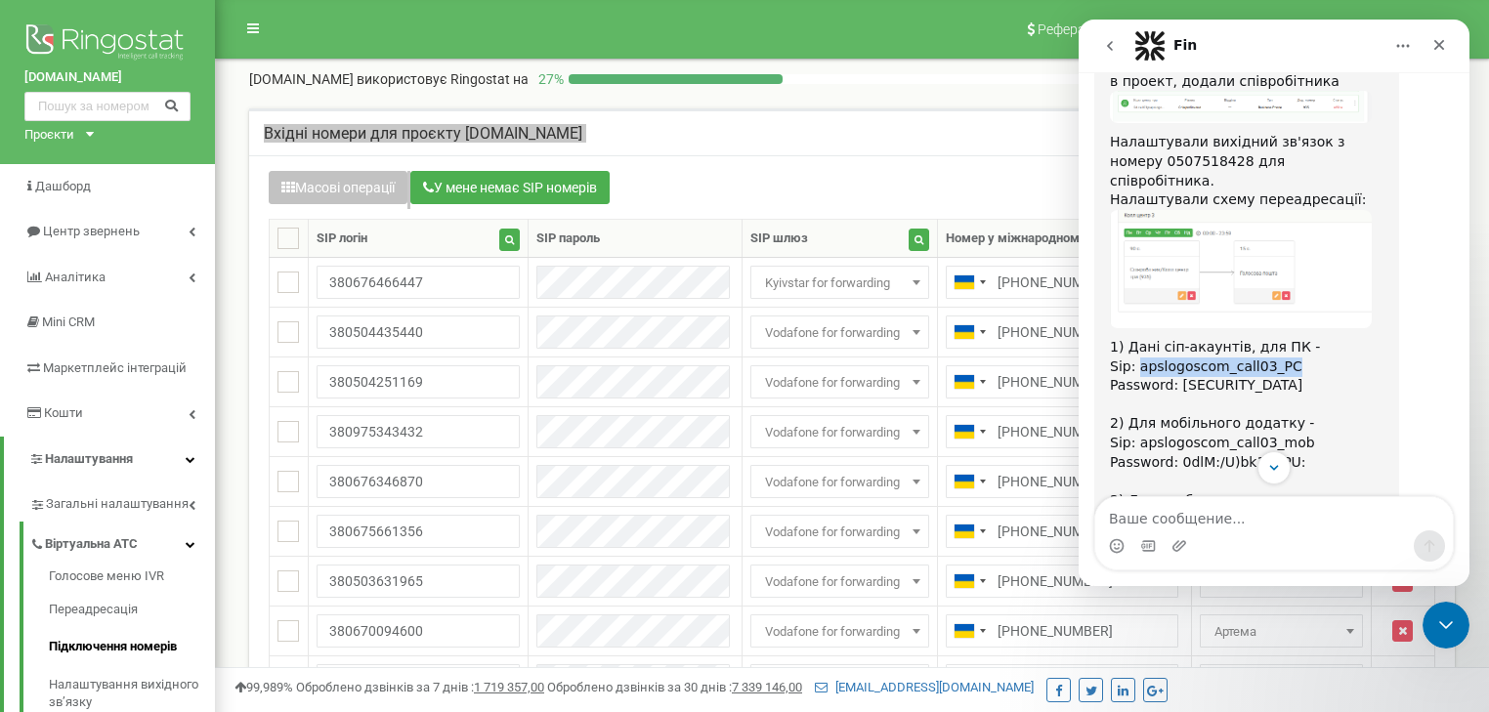
copy div "*5stiB`t=Uh#vs]O"
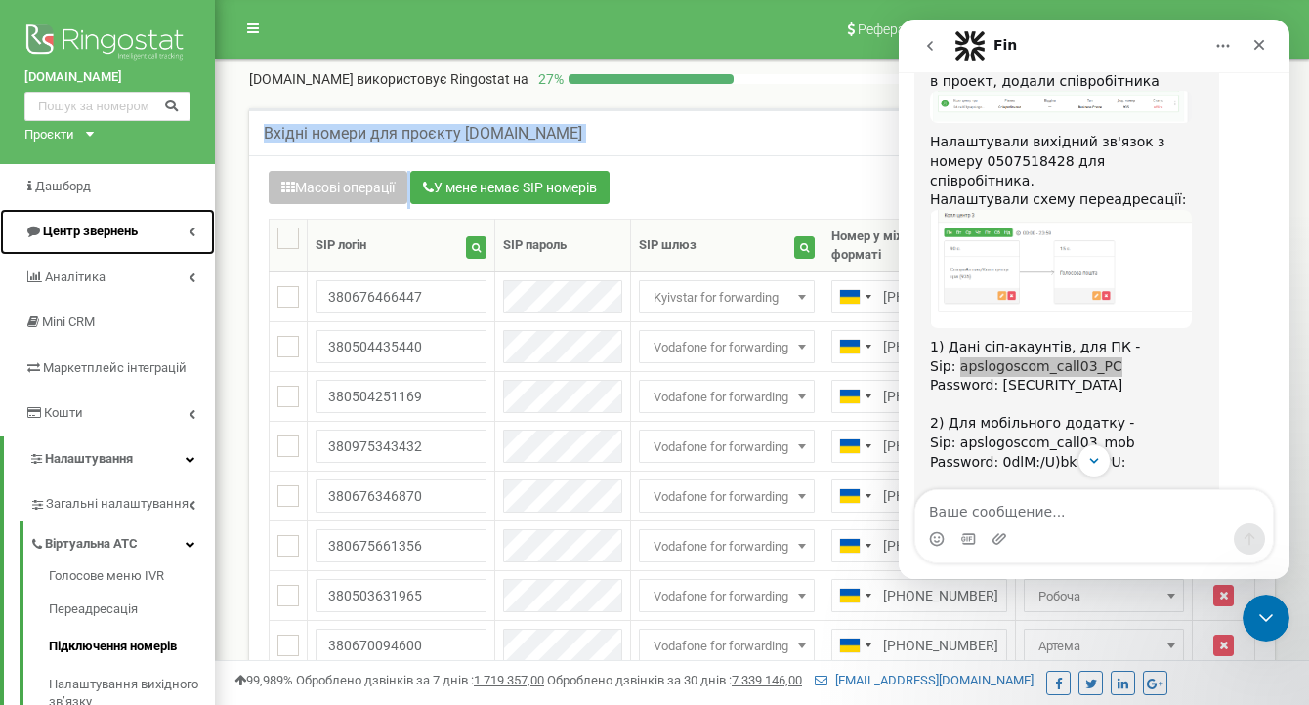
click at [68, 231] on span "Центр звернень" at bounding box center [90, 231] width 95 height 15
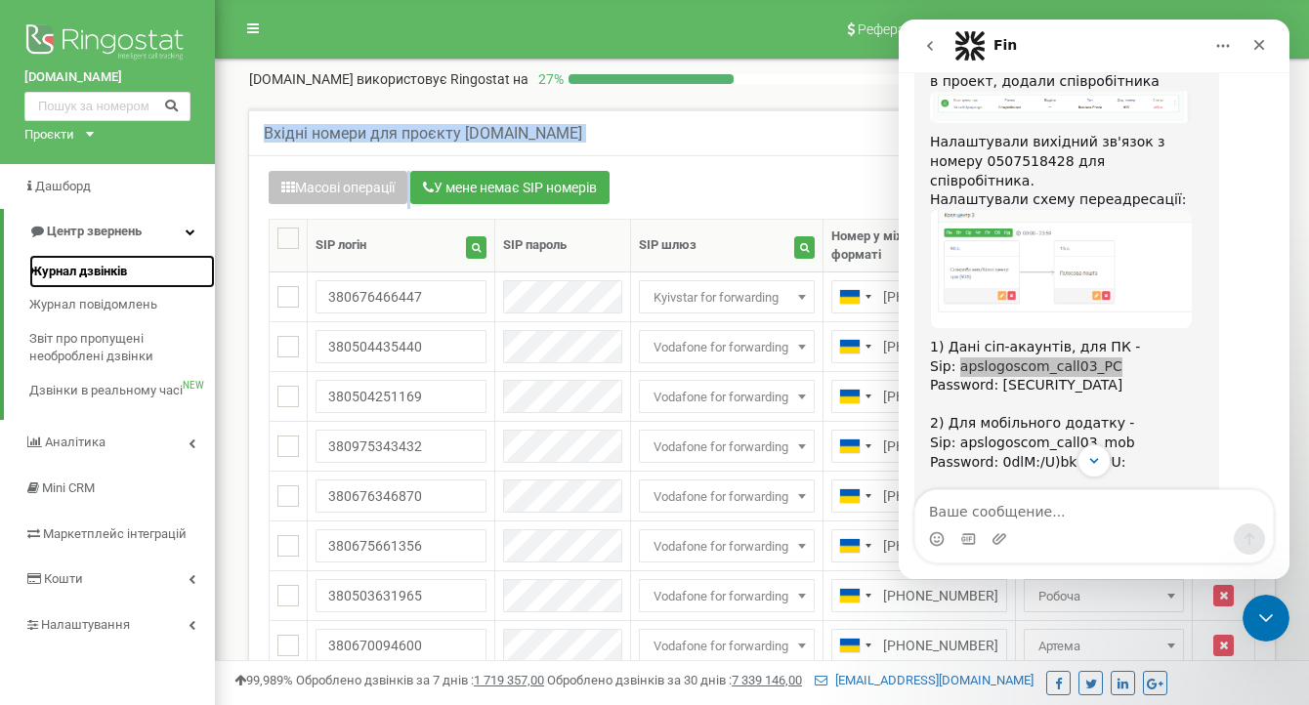
click at [93, 266] on span "Журнал дзвінків" at bounding box center [78, 272] width 98 height 19
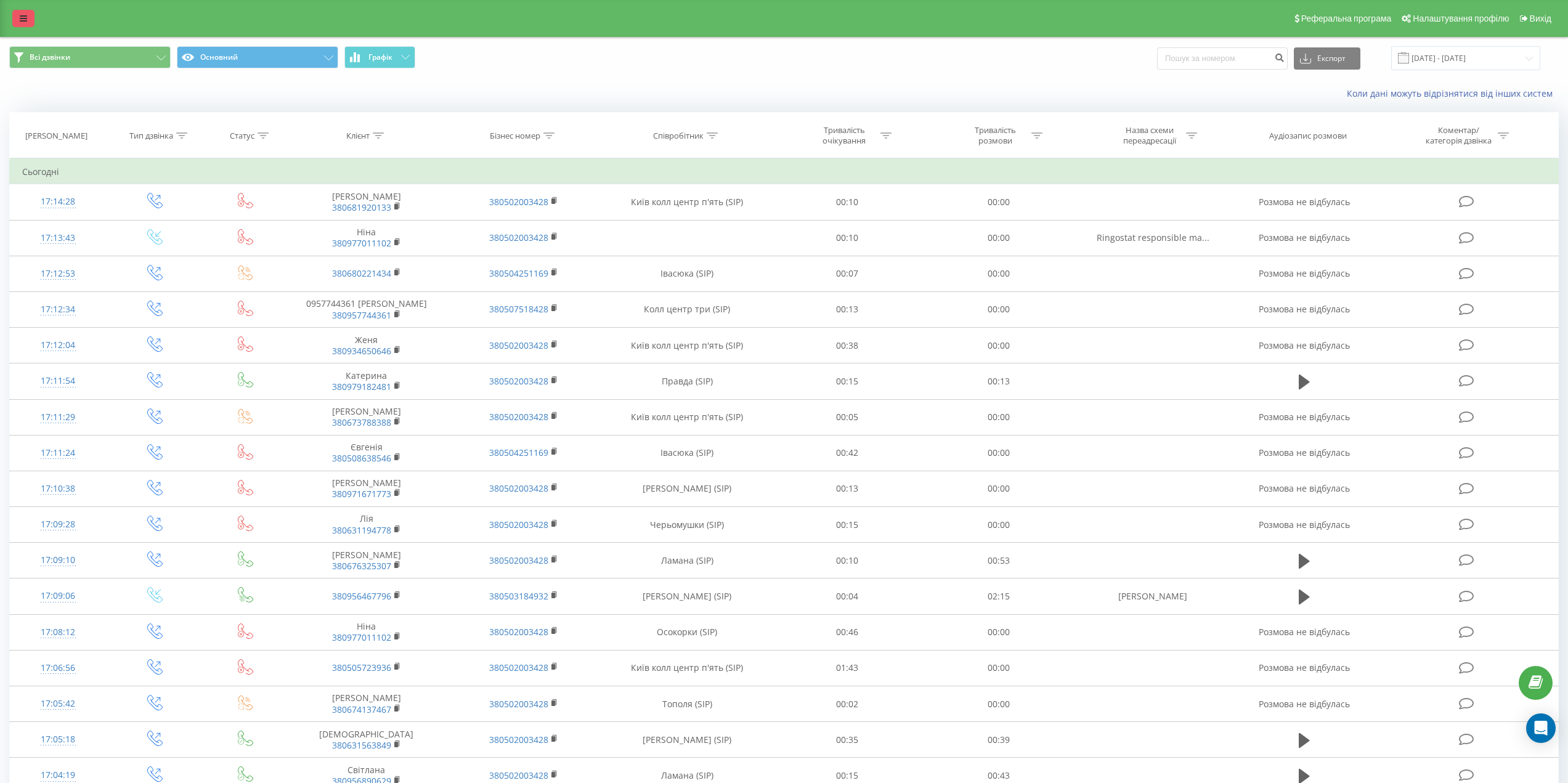
click at [15, 21] on link at bounding box center [23, 18] width 22 height 17
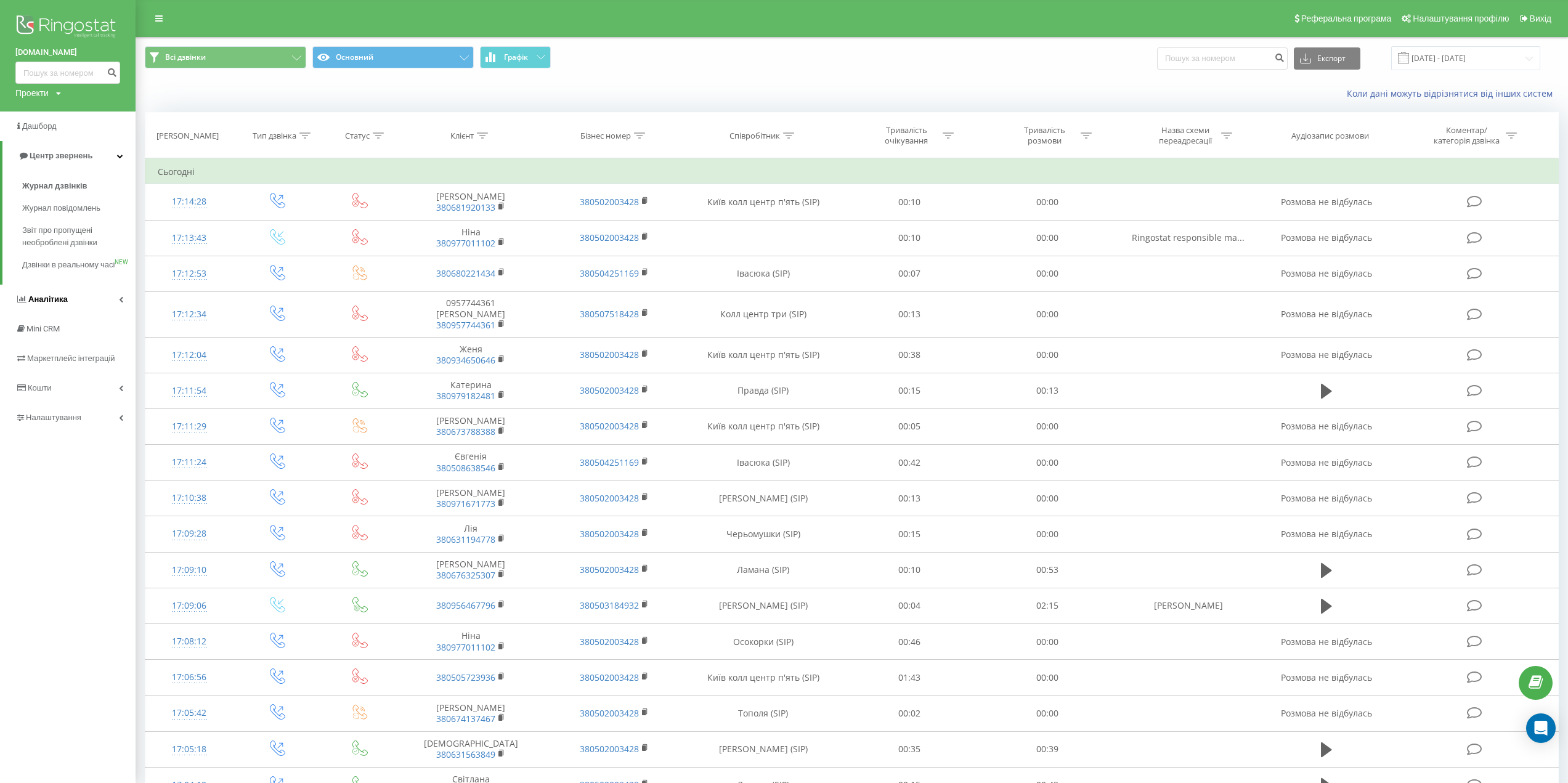
click at [60, 305] on link "Аналiтика" at bounding box center [67, 299] width 136 height 30
click at [54, 216] on span "Ваші звіти" at bounding box center [42, 216] width 41 height 13
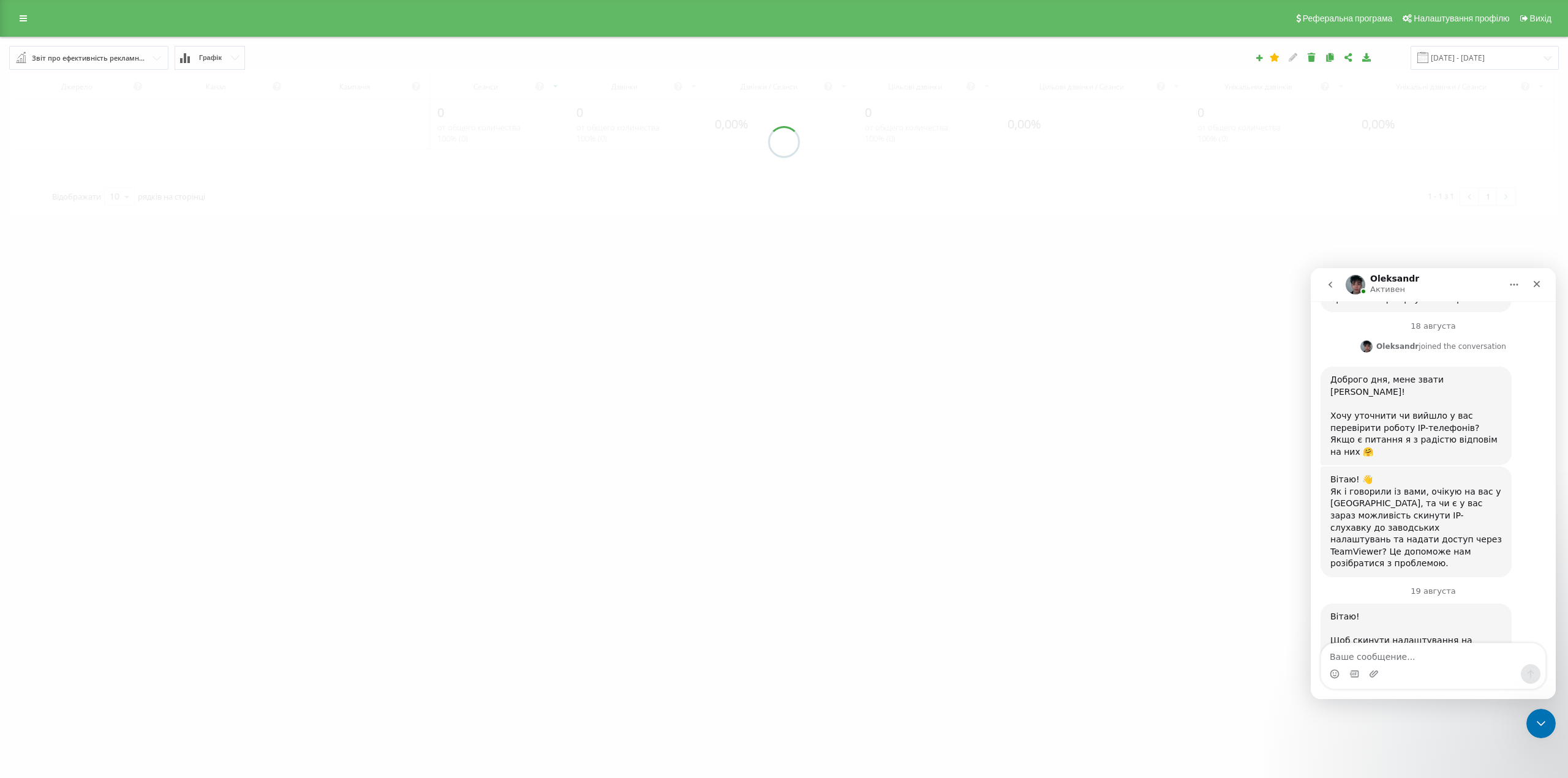
scroll to position [1325, 0]
click at [19, 19] on link at bounding box center [23, 18] width 22 height 17
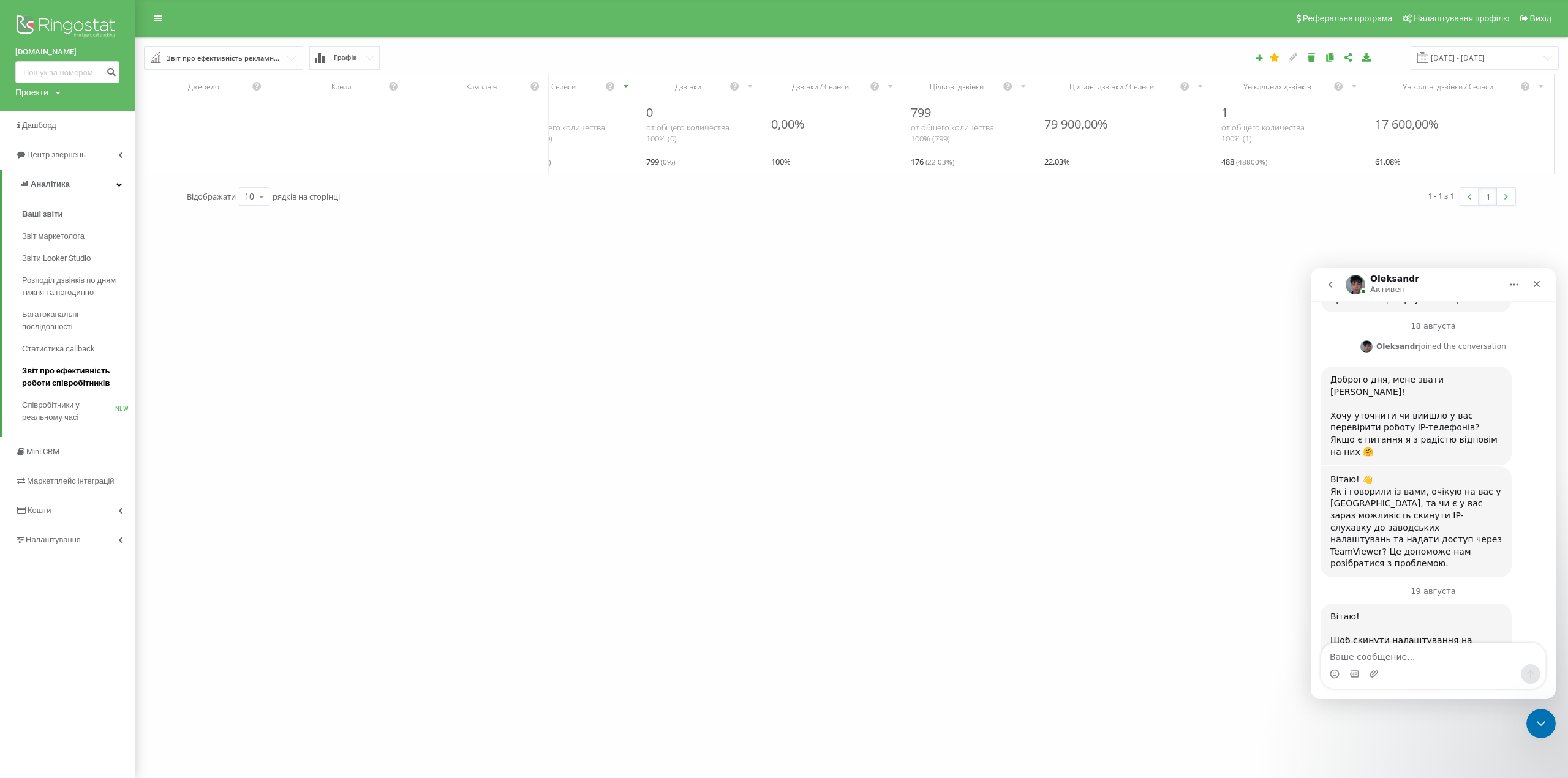
click at [61, 381] on span "Звіт про ефективність роботи співробітників" at bounding box center [75, 377] width 107 height 24
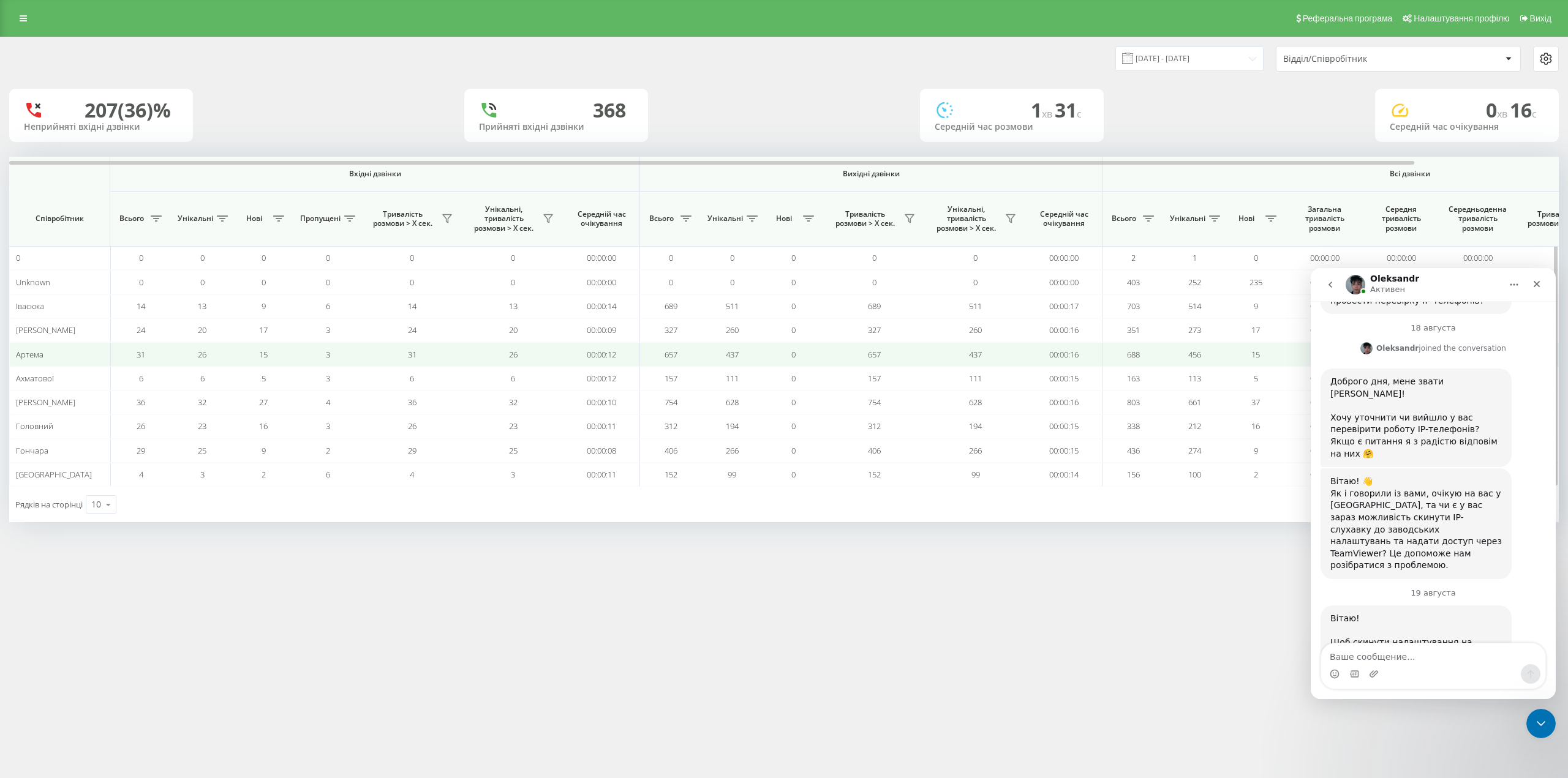
scroll to position [1325, 0]
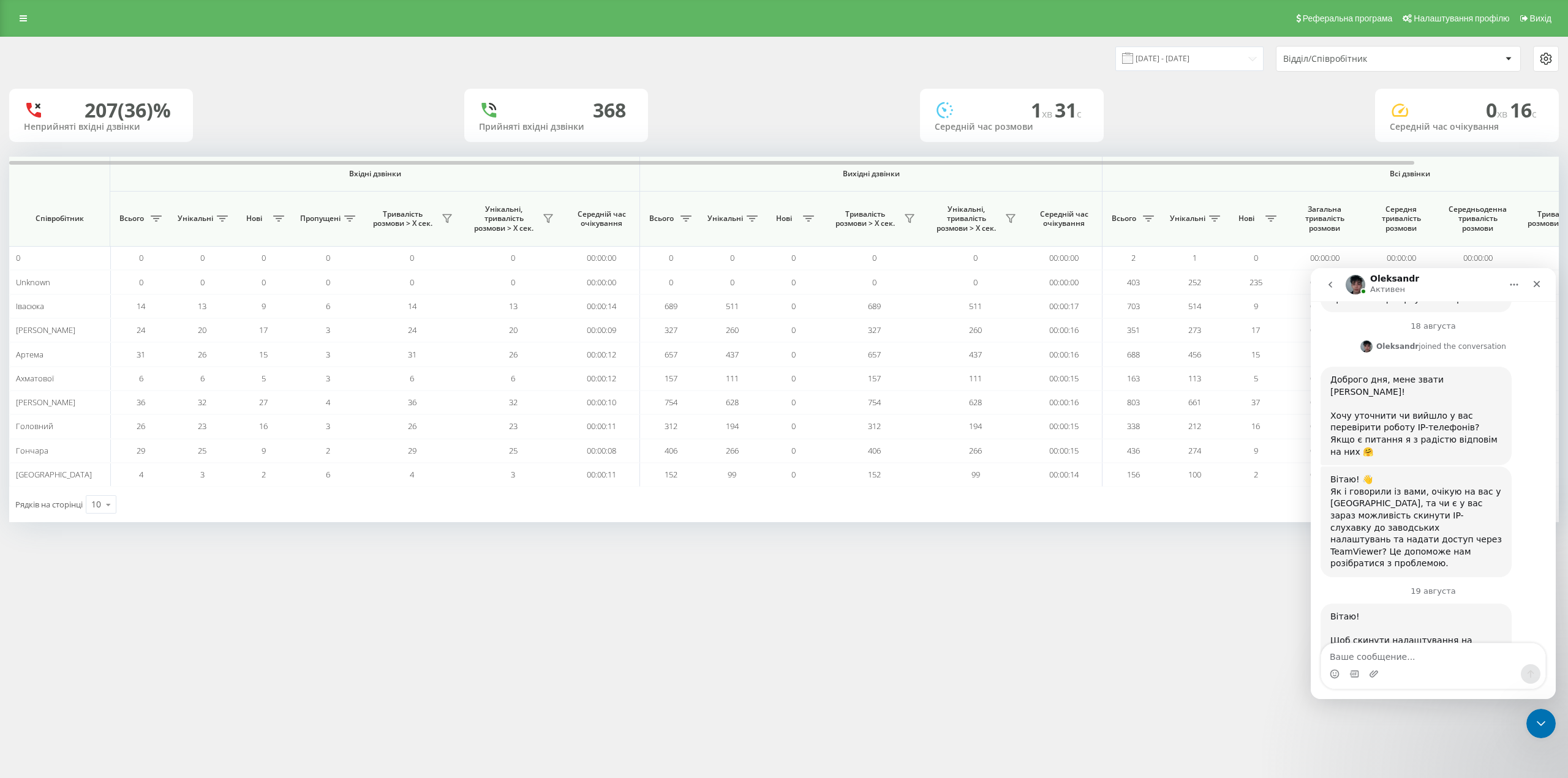
click at [1293, 58] on div "Відділ/Співробітник" at bounding box center [1355, 59] width 146 height 11
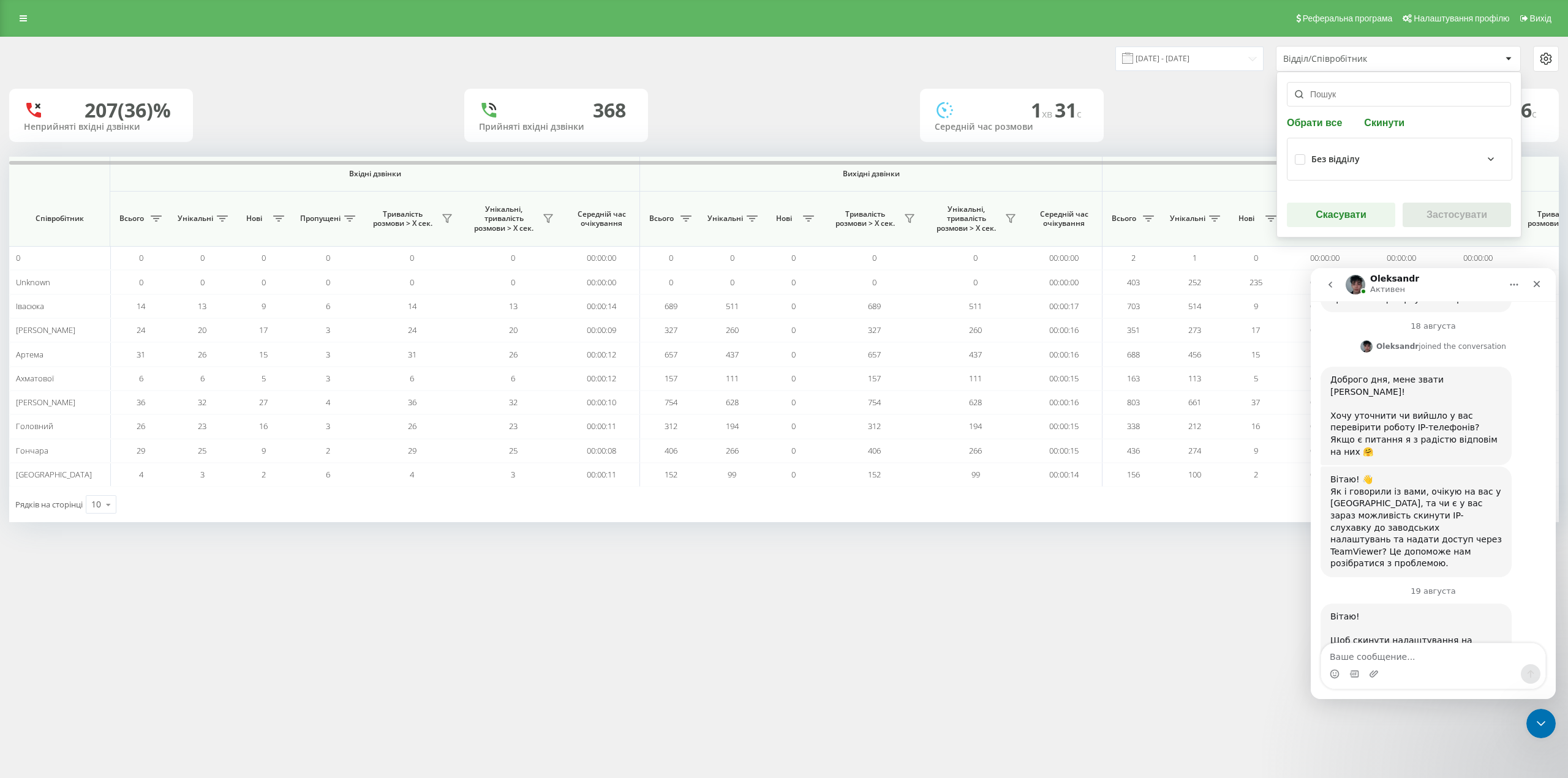
click at [1331, 156] on div "Без відділу" at bounding box center [1335, 159] width 48 height 11
click at [1322, 162] on label "Правда" at bounding box center [1342, 160] width 47 height 11
checkbox input "true"
click at [1537, 286] on icon "Закрыть" at bounding box center [1537, 284] width 10 height 10
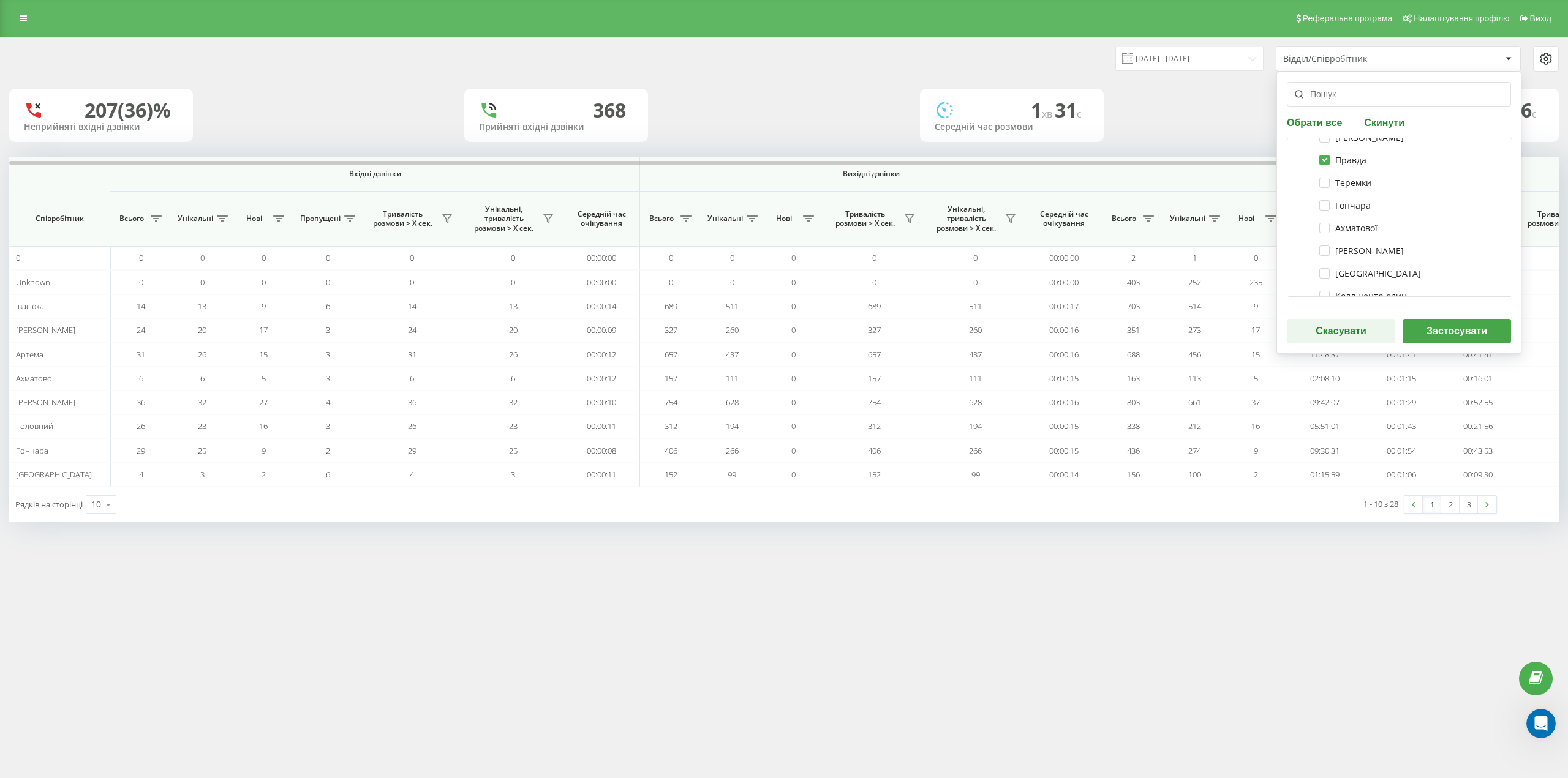
scroll to position [1325, 0]
click at [1451, 327] on button "Застосувати" at bounding box center [1456, 331] width 108 height 24
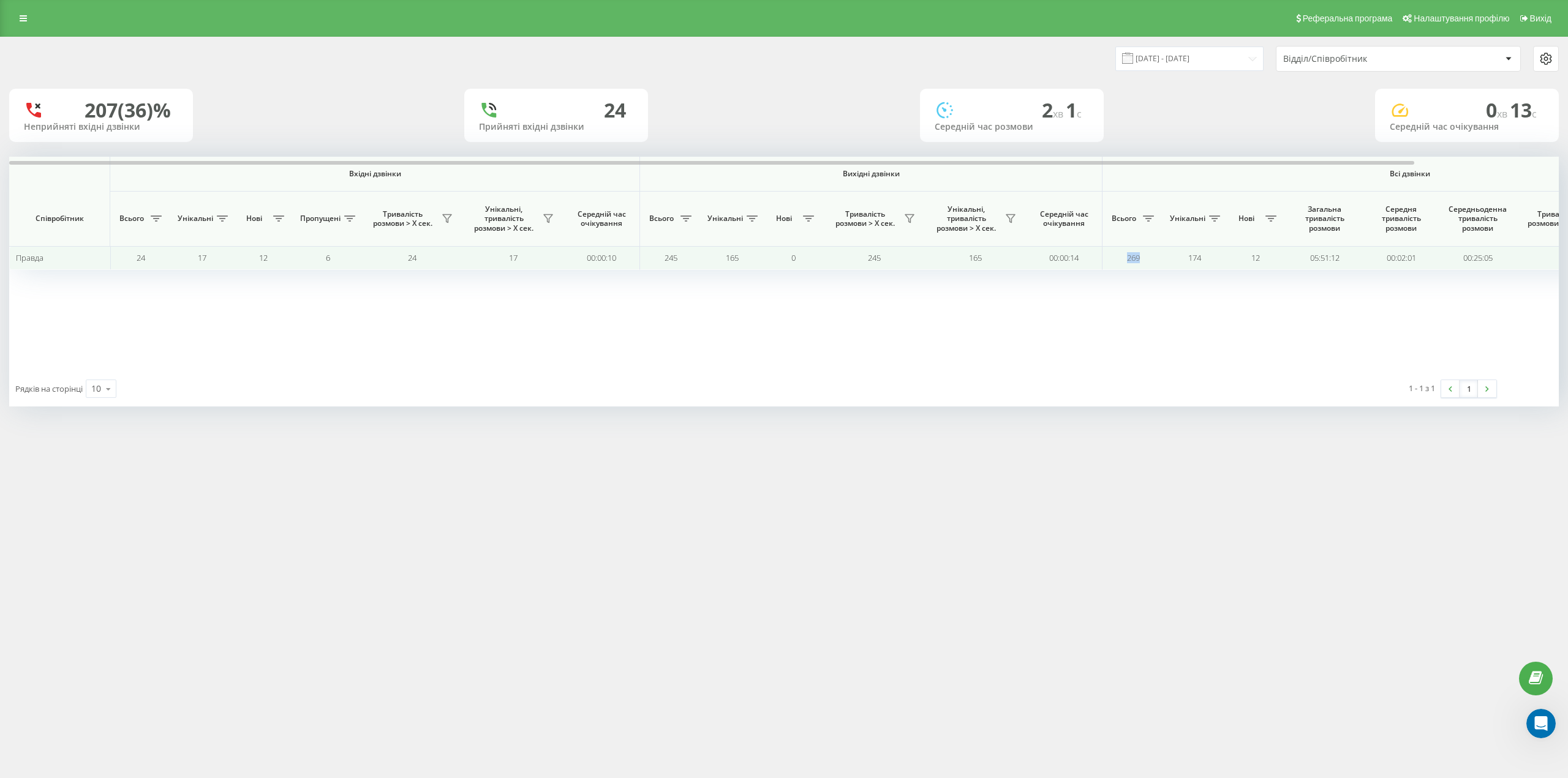
drag, startPoint x: 1123, startPoint y: 259, endPoint x: 1149, endPoint y: 261, distance: 26.1
click at [1149, 261] on td "269" at bounding box center [1133, 258] width 61 height 24
drag, startPoint x: 661, startPoint y: 256, endPoint x: 686, endPoint y: 260, distance: 25.3
click at [686, 260] on td "245" at bounding box center [671, 258] width 61 height 24
copy span "245"
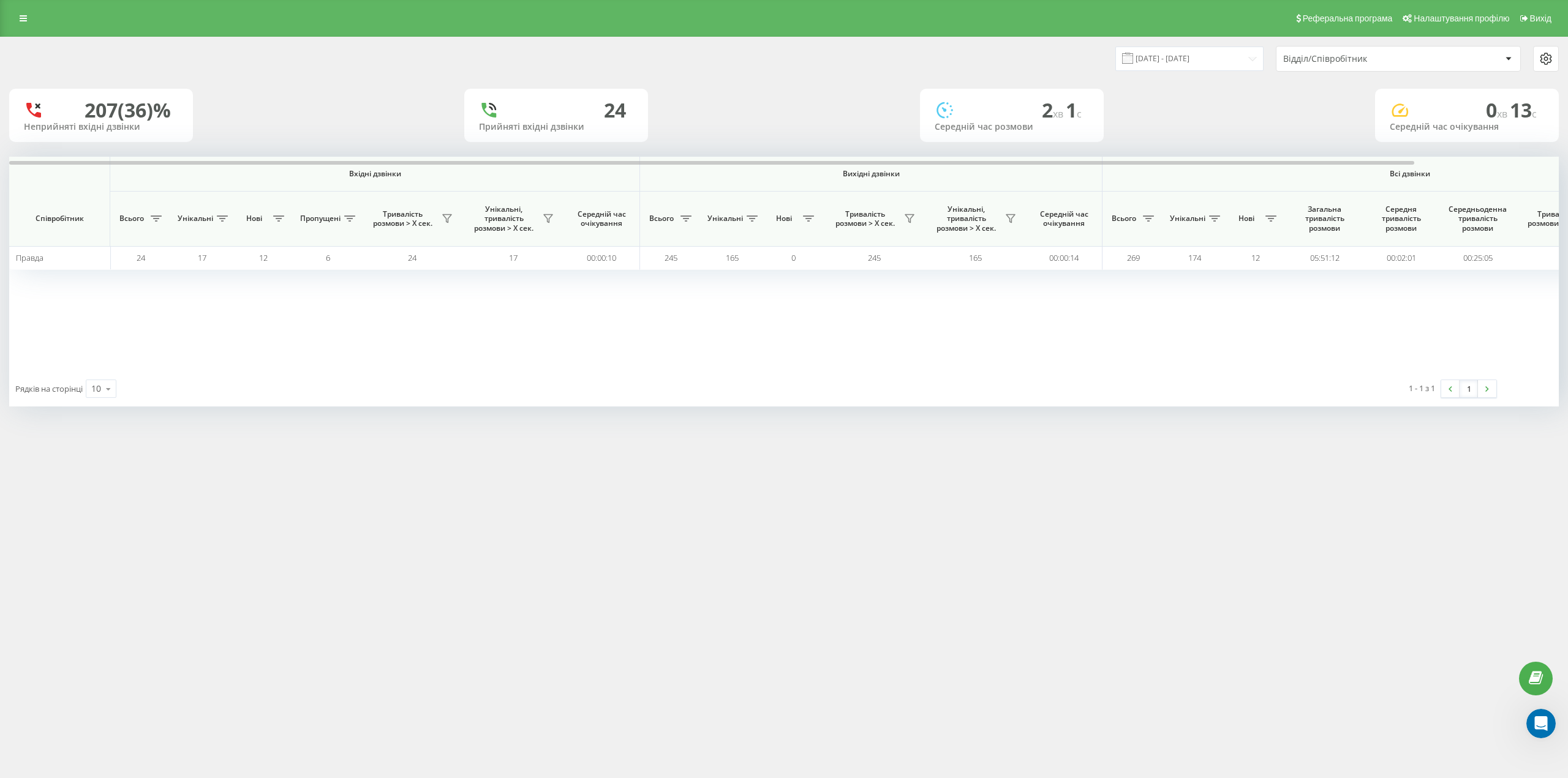
click at [1390, 54] on div "Відділ/Співробітник" at bounding box center [1355, 59] width 146 height 11
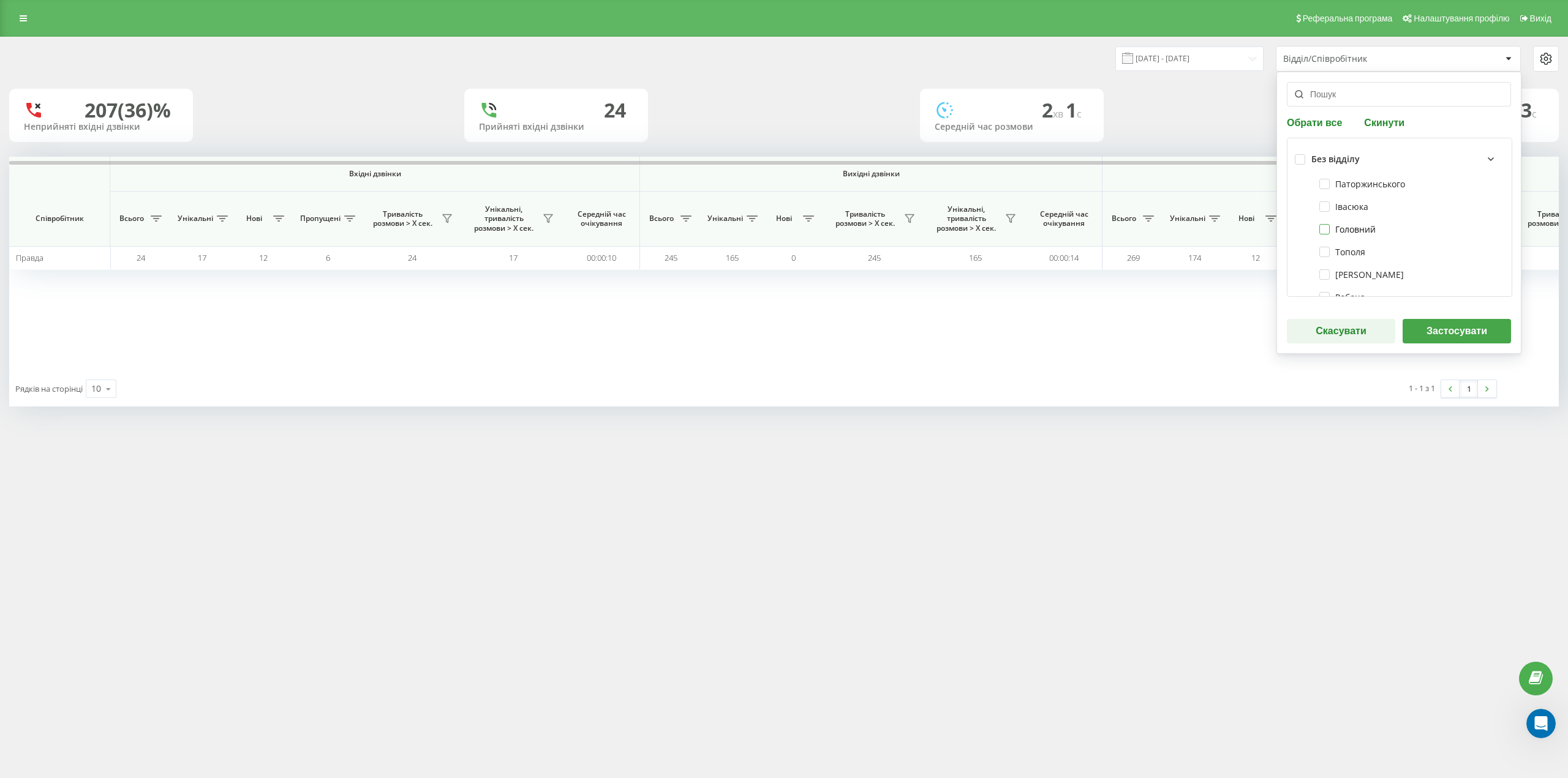
click at [1327, 230] on label "Головний" at bounding box center [1347, 229] width 56 height 11
checkbox input "true"
click at [1453, 331] on button "Застосувати" at bounding box center [1456, 331] width 108 height 24
